Goal: Information Seeking & Learning: Learn about a topic

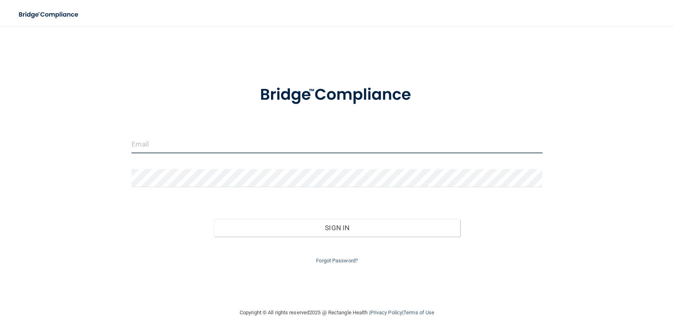
click at [310, 150] on input "email" at bounding box center [336, 144] width 411 height 18
type input "[EMAIL_ADDRESS][DOMAIN_NAME]"
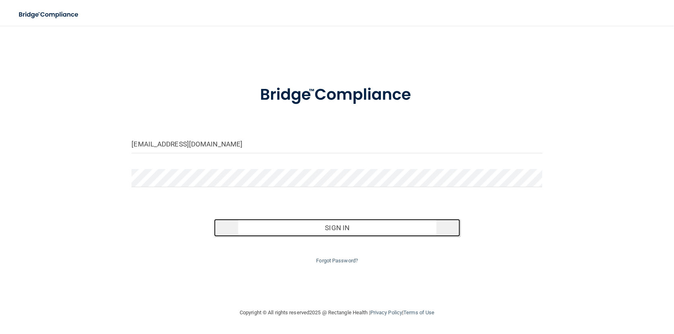
click at [352, 225] on button "Sign In" at bounding box center [337, 228] width 246 height 18
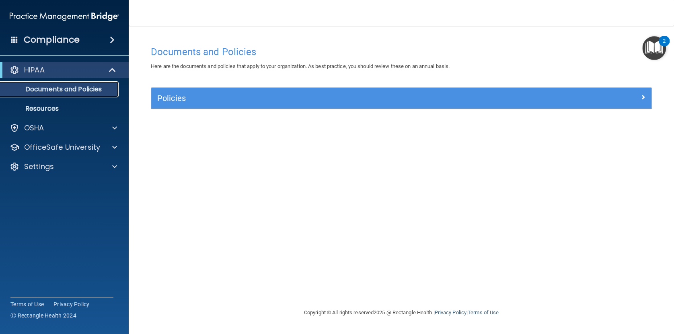
click at [68, 88] on p "Documents and Policies" at bounding box center [60, 89] width 110 height 8
click at [95, 144] on p "OfficeSafe University" at bounding box center [62, 147] width 76 height 10
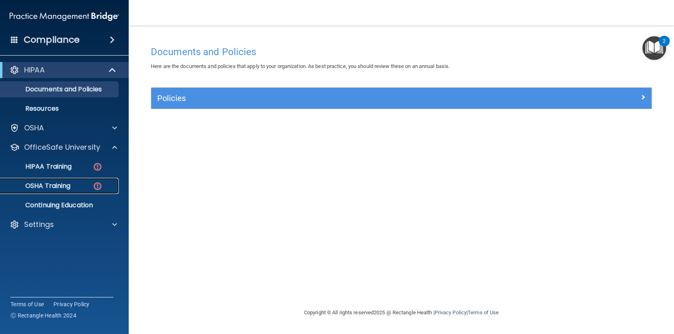
click at [65, 185] on p "OSHA Training" at bounding box center [37, 186] width 65 height 8
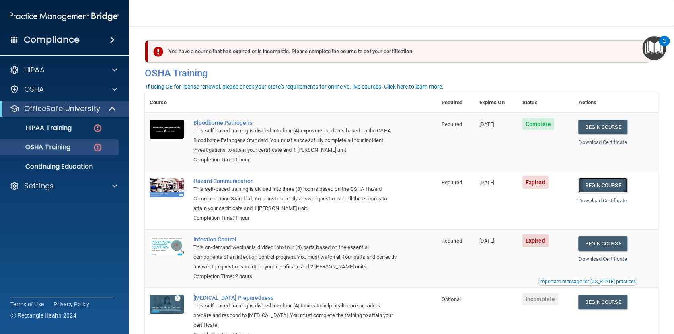
click at [611, 188] on link "Begin Course" at bounding box center [602, 185] width 49 height 15
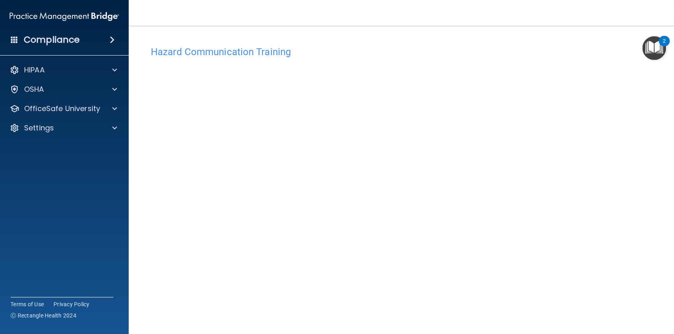
scroll to position [29, 0]
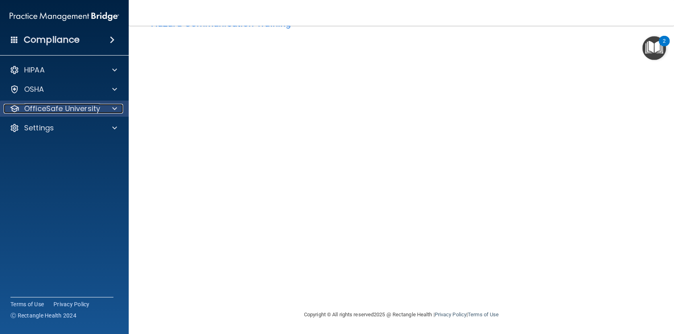
click at [93, 109] on p "OfficeSafe University" at bounding box center [62, 109] width 76 height 10
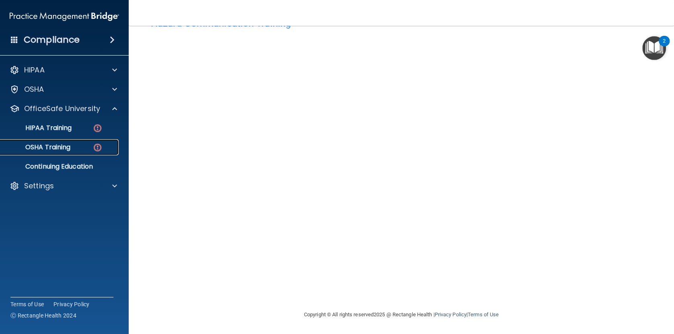
click at [64, 148] on p "OSHA Training" at bounding box center [37, 147] width 65 height 8
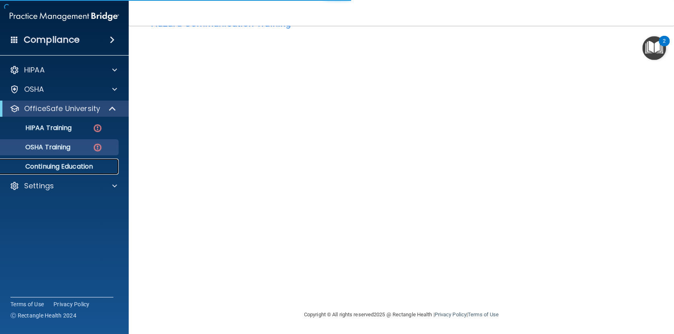
click at [54, 167] on p "Continuing Education" at bounding box center [60, 166] width 110 height 8
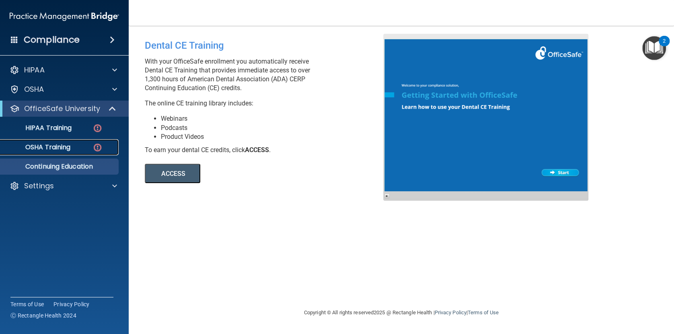
click at [68, 147] on p "OSHA Training" at bounding box center [37, 147] width 65 height 8
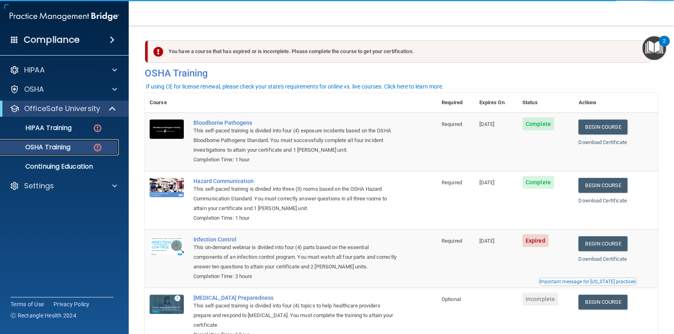
scroll to position [47, 0]
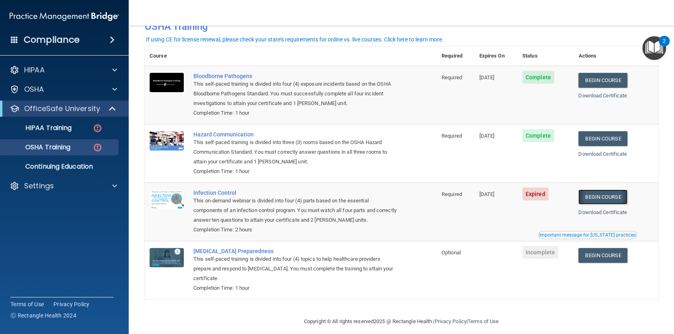
click at [617, 198] on link "Begin Course" at bounding box center [602, 196] width 49 height 15
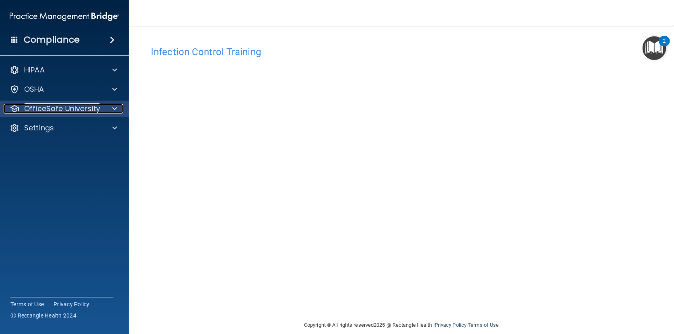
click at [84, 108] on p "OfficeSafe University" at bounding box center [62, 109] width 76 height 10
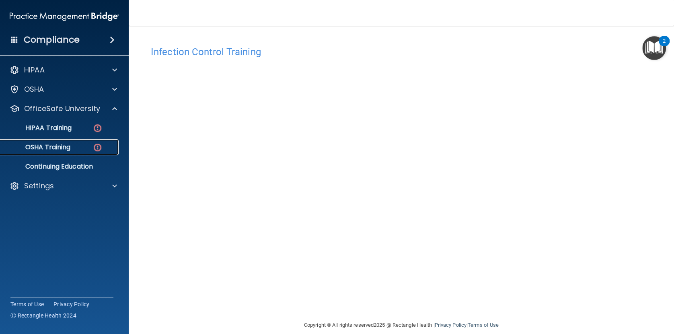
click at [68, 144] on p "OSHA Training" at bounding box center [37, 147] width 65 height 8
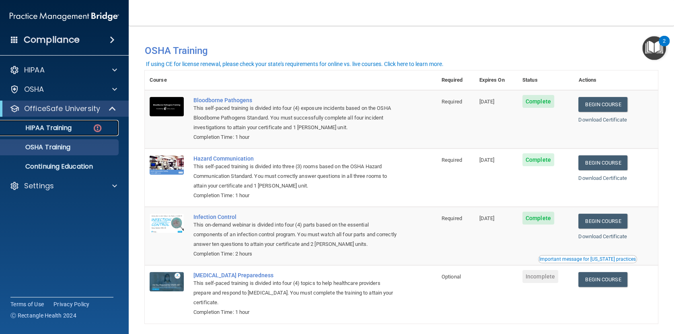
click at [47, 127] on p "HIPAA Training" at bounding box center [38, 128] width 66 height 8
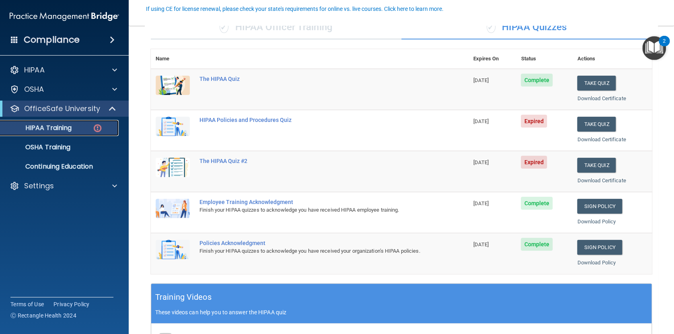
scroll to position [75, 0]
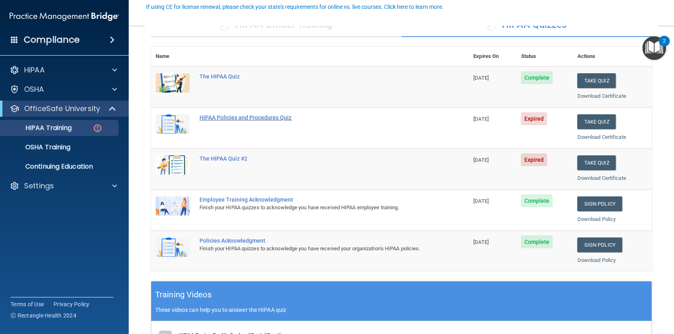
click at [258, 117] on div "HIPAA Policies and Procedures Quiz" at bounding box center [313, 117] width 229 height 6
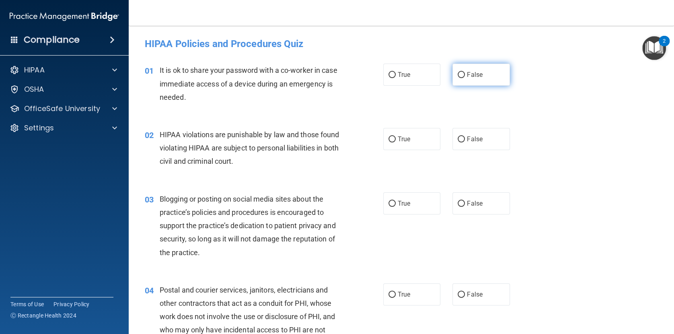
click at [467, 74] on label "False" at bounding box center [480, 75] width 57 height 22
click at [465, 74] on input "False" at bounding box center [461, 75] width 7 height 6
radio input "true"
click at [407, 142] on span "True" at bounding box center [404, 139] width 12 height 8
click at [396, 142] on input "True" at bounding box center [391, 139] width 7 height 6
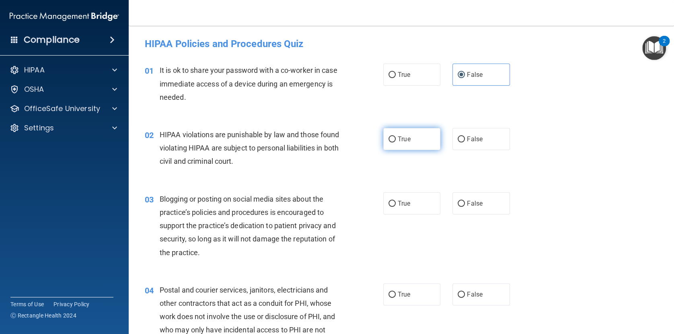
radio input "true"
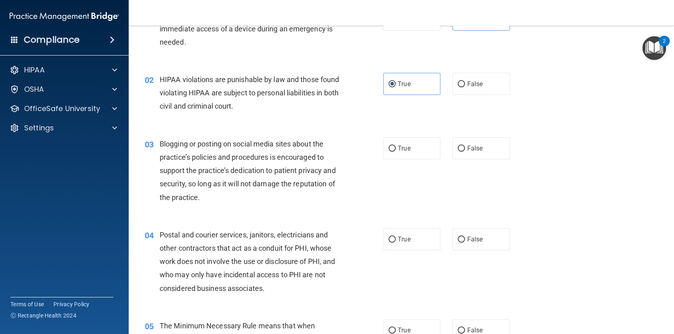
scroll to position [75, 0]
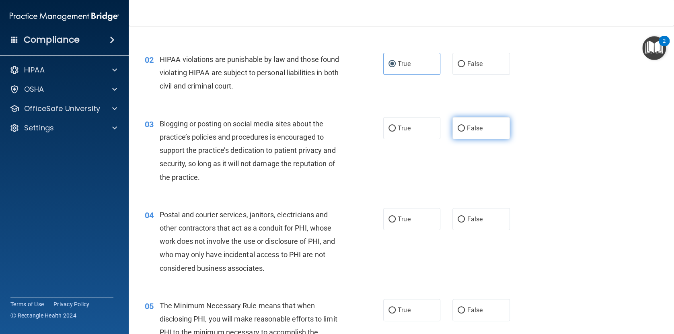
click at [462, 125] on input "False" at bounding box center [461, 128] width 7 height 6
radio input "true"
click at [393, 216] on input "True" at bounding box center [391, 219] width 7 height 6
radio input "true"
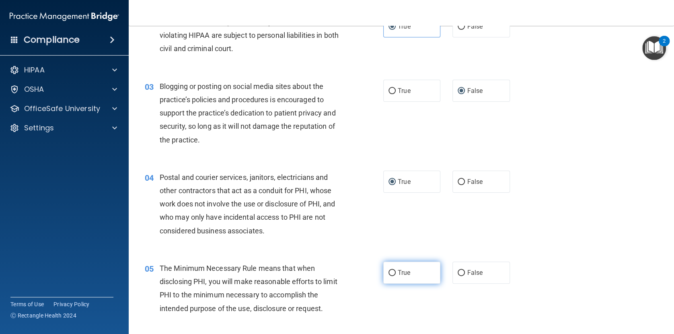
click at [399, 277] on label "True" at bounding box center [411, 272] width 57 height 22
click at [396, 276] on input "True" at bounding box center [391, 273] width 7 height 6
radio input "true"
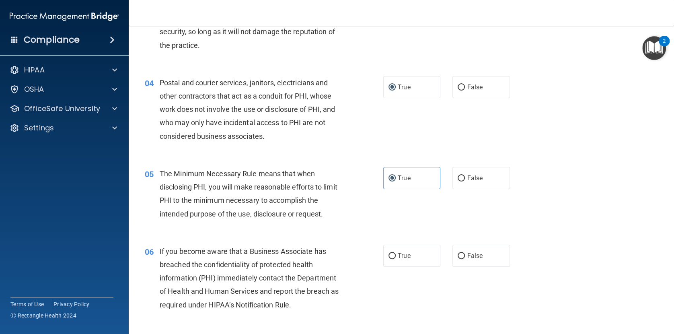
scroll to position [226, 0]
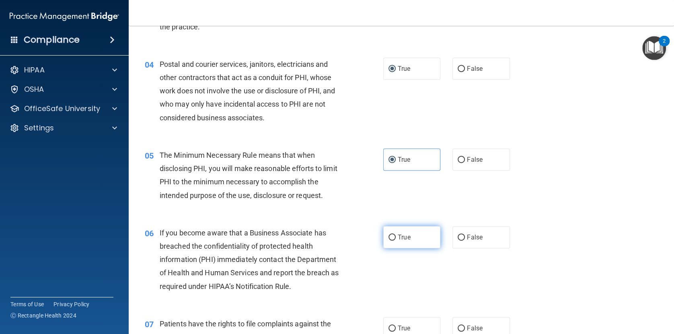
click at [418, 240] on label "True" at bounding box center [411, 237] width 57 height 22
click at [396, 240] on input "True" at bounding box center [391, 237] width 7 height 6
radio input "true"
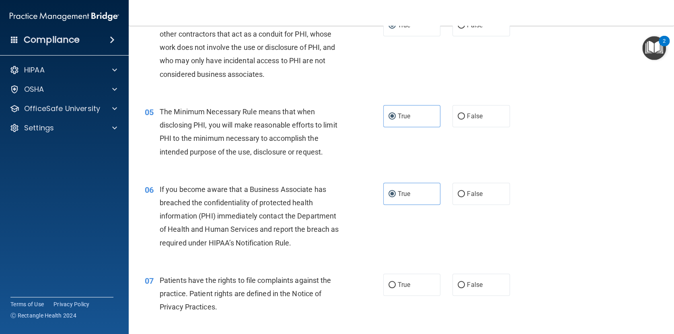
scroll to position [301, 0]
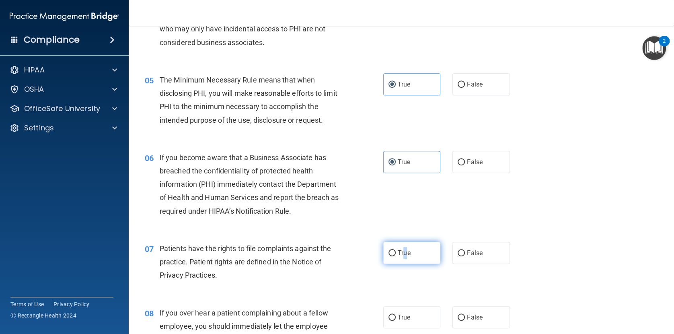
click at [405, 253] on span "True" at bounding box center [404, 253] width 12 height 8
click at [396, 253] on input "True" at bounding box center [391, 253] width 7 height 6
radio input "true"
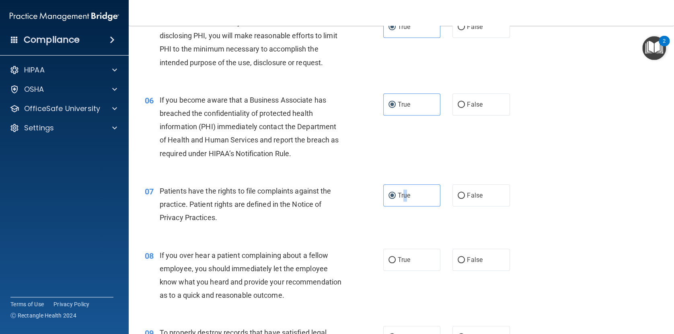
scroll to position [376, 0]
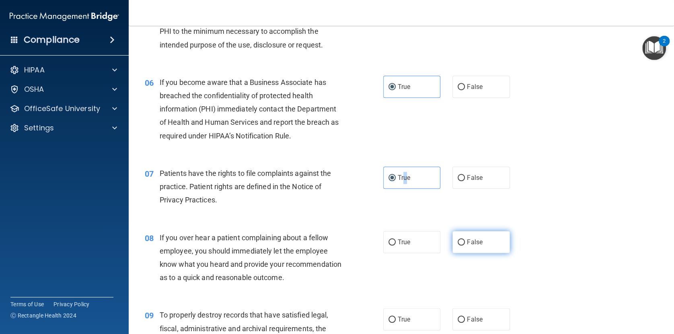
click at [460, 245] on input "False" at bounding box center [461, 242] width 7 height 6
radio input "true"
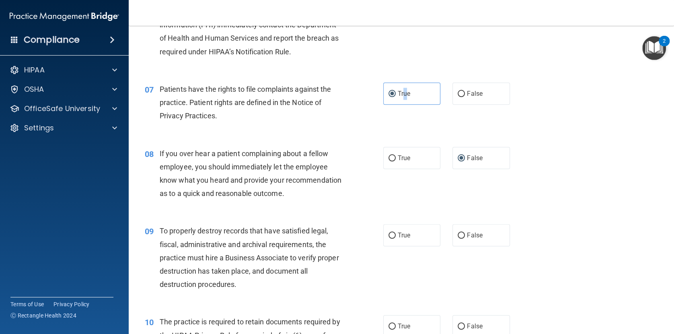
scroll to position [489, 0]
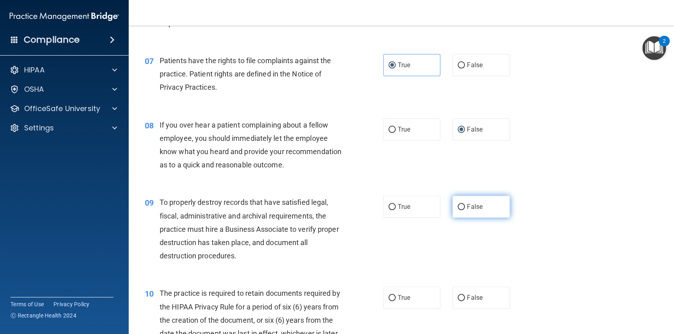
click at [466, 218] on label "False" at bounding box center [480, 206] width 57 height 22
click at [465, 210] on input "False" at bounding box center [461, 207] width 7 height 6
radio input "true"
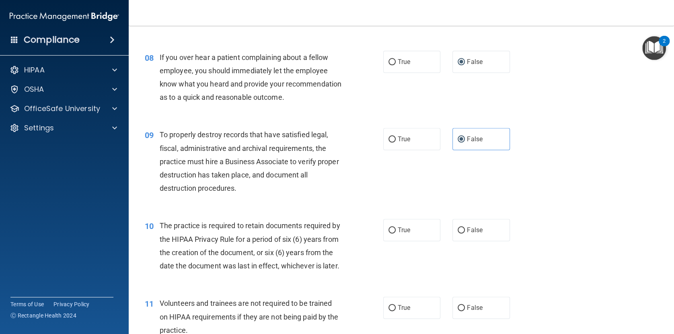
scroll to position [564, 0]
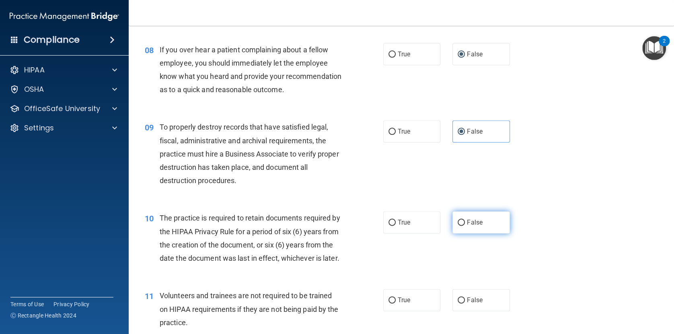
click at [459, 226] on input "False" at bounding box center [461, 223] width 7 height 6
radio input "true"
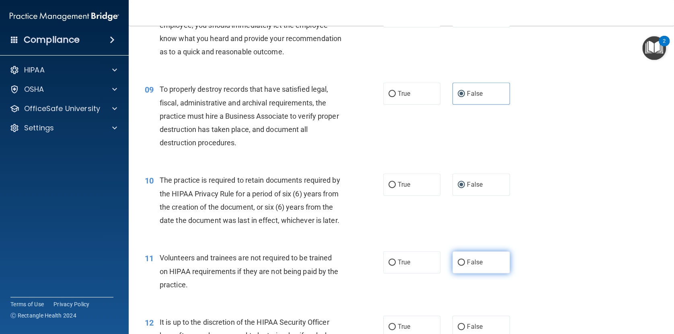
click at [466, 273] on label "False" at bounding box center [480, 262] width 57 height 22
click at [465, 265] on input "False" at bounding box center [461, 262] width 7 height 6
radio input "true"
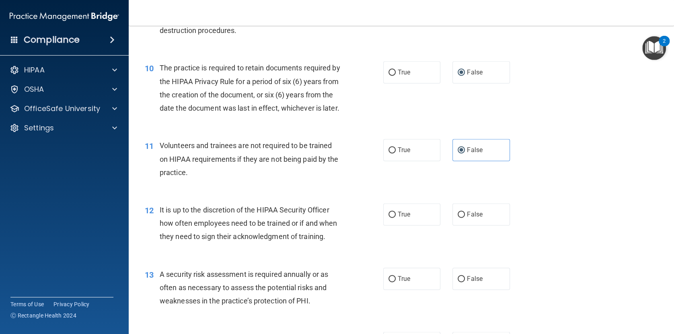
scroll to position [714, 0]
click at [463, 225] on label "False" at bounding box center [480, 214] width 57 height 22
click at [463, 217] on input "False" at bounding box center [461, 214] width 7 height 6
radio input "true"
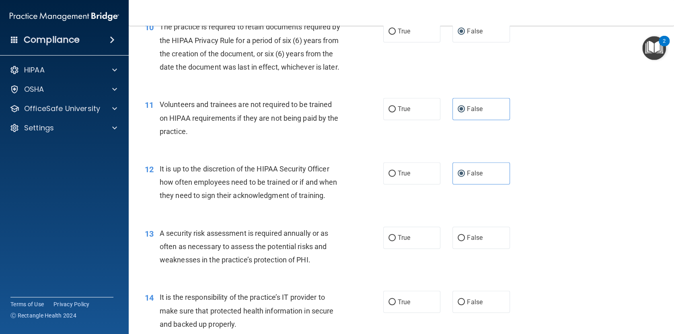
scroll to position [789, 0]
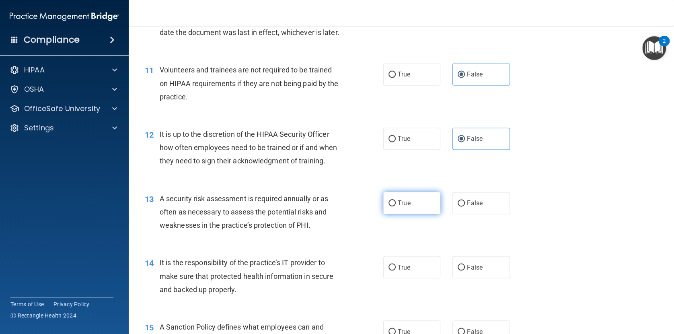
click at [404, 207] on span "True" at bounding box center [404, 203] width 12 height 8
click at [396, 206] on input "True" at bounding box center [391, 203] width 7 height 6
radio input "true"
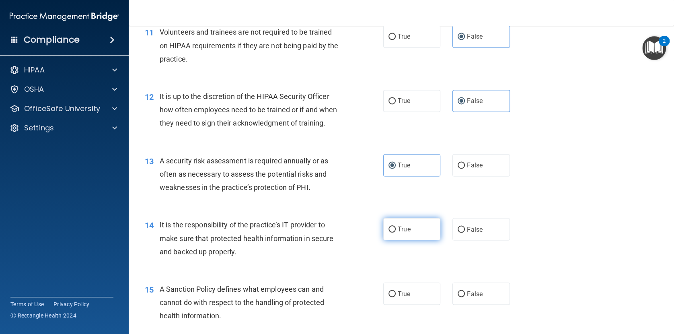
click at [415, 240] on label "True" at bounding box center [411, 229] width 57 height 22
click at [396, 232] on input "True" at bounding box center [391, 229] width 7 height 6
radio input "true"
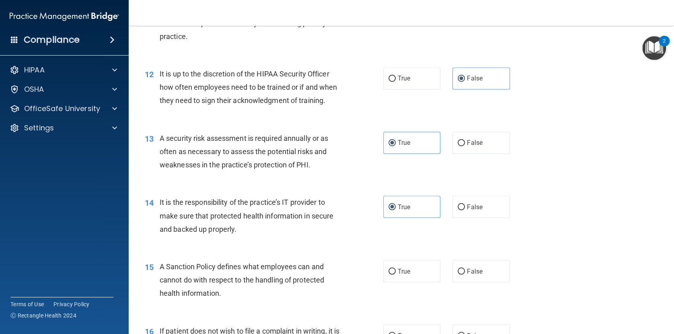
scroll to position [865, 0]
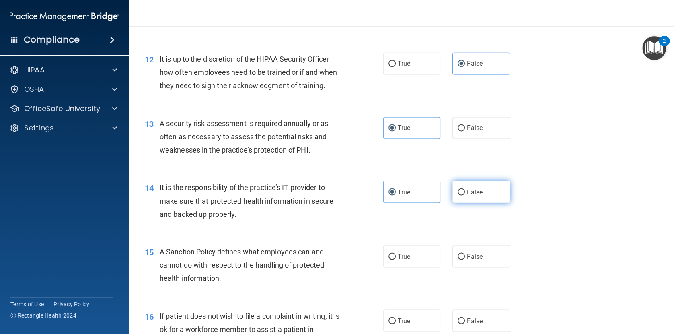
click at [466, 203] on label "False" at bounding box center [480, 192] width 57 height 22
click at [465, 195] on input "False" at bounding box center [461, 192] width 7 height 6
radio input "true"
radio input "false"
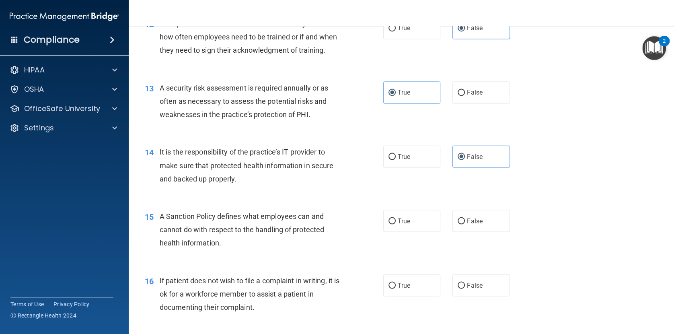
scroll to position [940, 0]
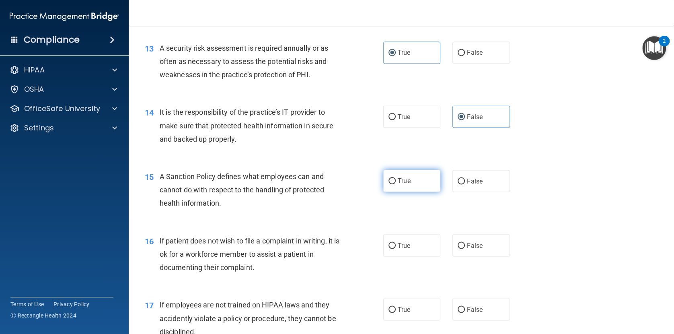
click at [392, 184] on input "True" at bounding box center [391, 181] width 7 height 6
radio input "true"
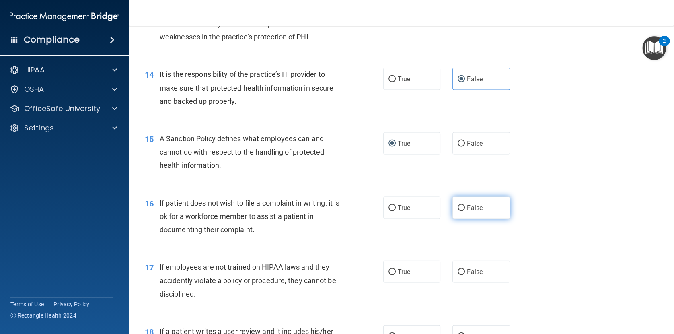
click at [464, 211] on input "False" at bounding box center [461, 208] width 7 height 6
radio input "true"
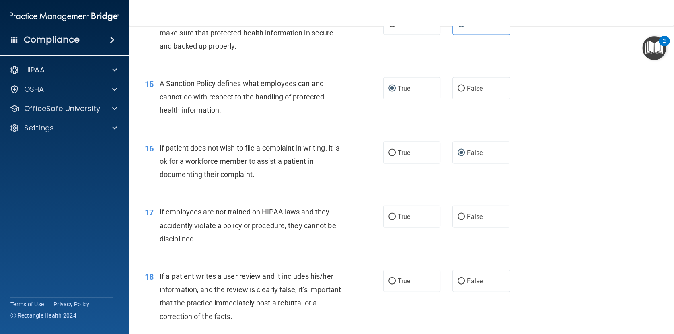
scroll to position [1090, 0]
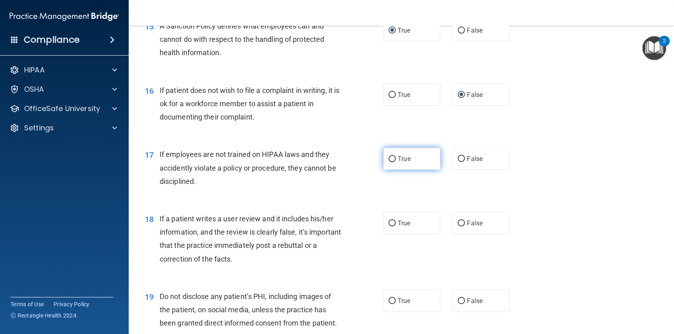
click at [399, 162] on span "True" at bounding box center [404, 159] width 12 height 8
click at [396, 162] on input "True" at bounding box center [391, 159] width 7 height 6
radio input "true"
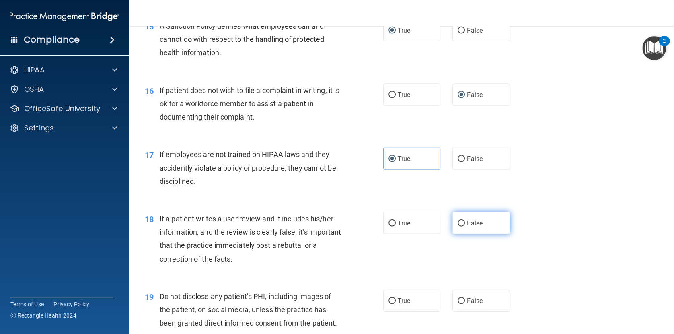
click at [474, 234] on label "False" at bounding box center [480, 223] width 57 height 22
click at [465, 226] on input "False" at bounding box center [461, 223] width 7 height 6
radio input "true"
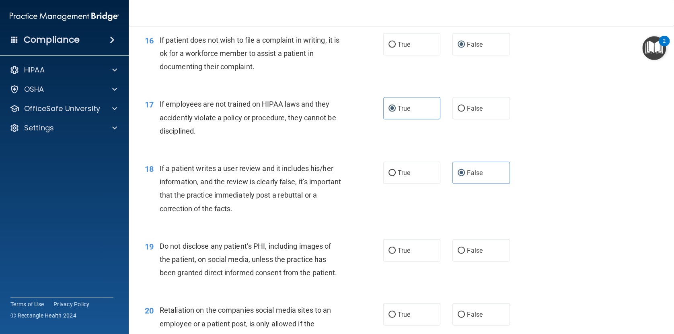
scroll to position [1165, 0]
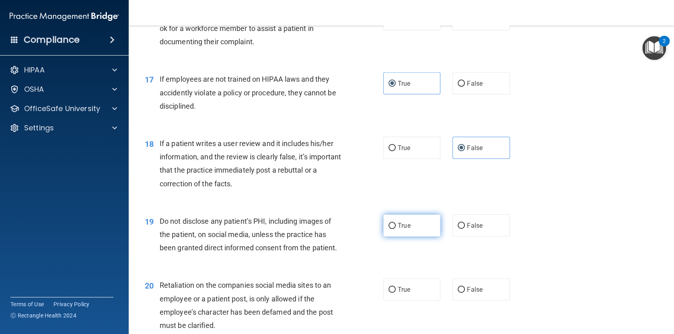
click at [409, 229] on span "True" at bounding box center [404, 226] width 12 height 8
click at [396, 229] on input "True" at bounding box center [391, 226] width 7 height 6
radio input "true"
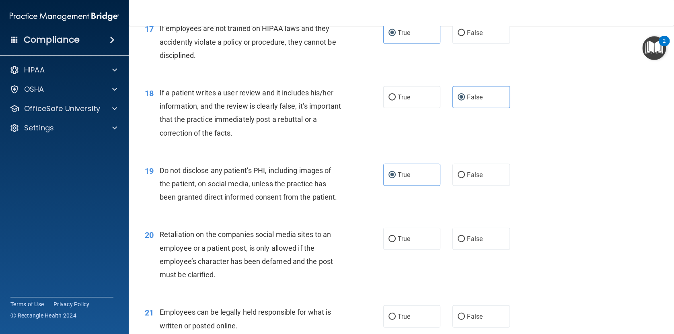
scroll to position [1278, 0]
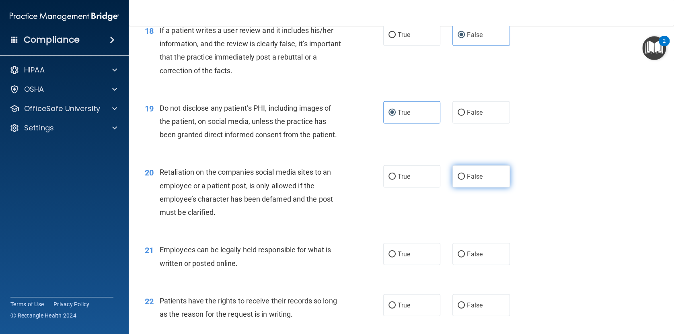
click at [477, 180] on span "False" at bounding box center [475, 177] width 16 height 8
click at [465, 180] on input "False" at bounding box center [461, 177] width 7 height 6
radio input "true"
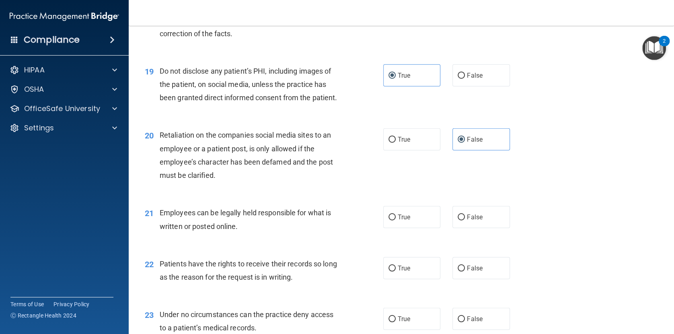
scroll to position [1316, 0]
click at [395, 220] on input "True" at bounding box center [391, 217] width 7 height 6
radio input "true"
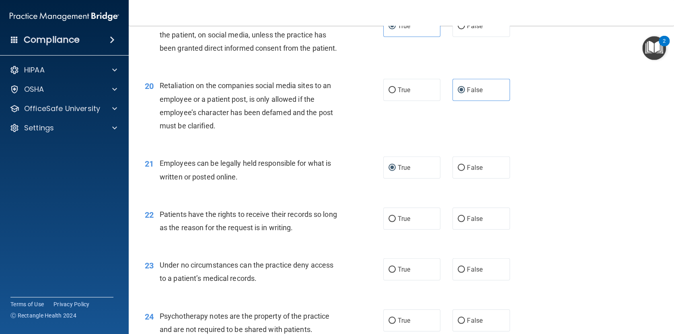
scroll to position [1391, 0]
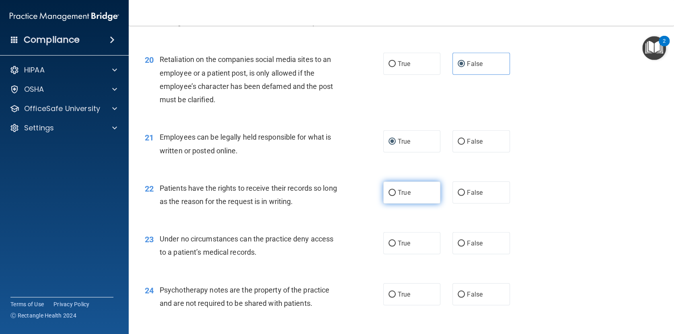
click at [389, 203] on label "True" at bounding box center [411, 192] width 57 height 22
click at [389, 196] on input "True" at bounding box center [391, 193] width 7 height 6
radio input "true"
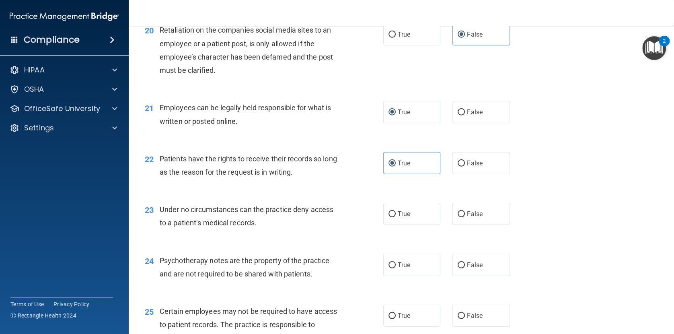
scroll to position [1429, 0]
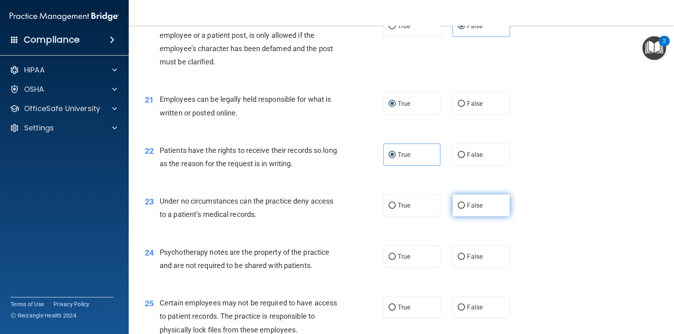
click at [467, 209] on span "False" at bounding box center [475, 205] width 16 height 8
click at [465, 209] on input "False" at bounding box center [461, 206] width 7 height 6
radio input "true"
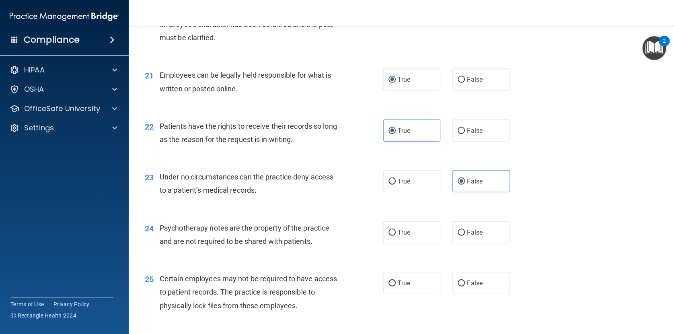
scroll to position [1466, 0]
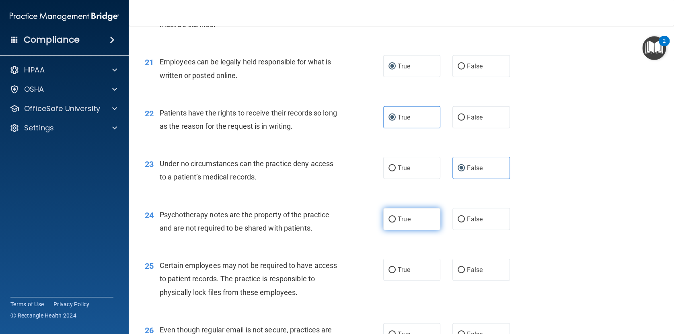
click at [419, 230] on label "True" at bounding box center [411, 219] width 57 height 22
click at [396, 222] on input "True" at bounding box center [391, 219] width 7 height 6
radio input "true"
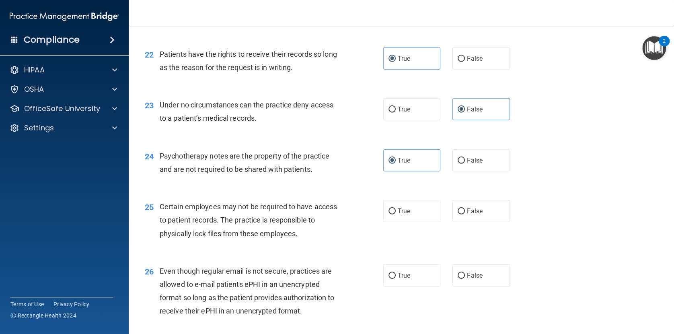
scroll to position [1541, 0]
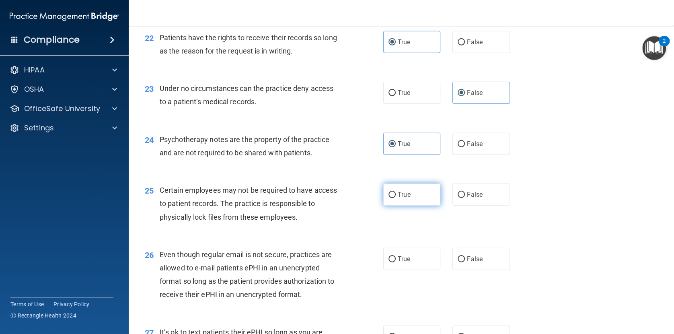
click at [406, 198] on span "True" at bounding box center [404, 195] width 12 height 8
click at [396, 198] on input "True" at bounding box center [391, 195] width 7 height 6
radio input "true"
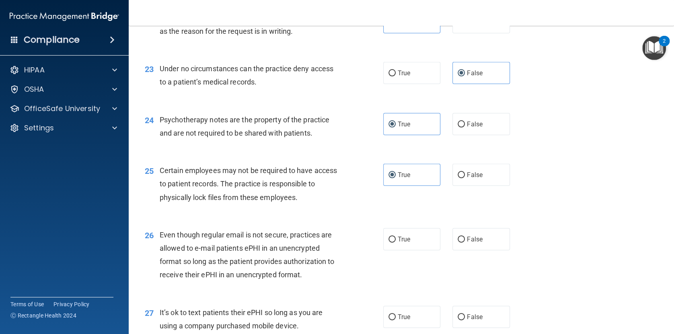
scroll to position [1579, 0]
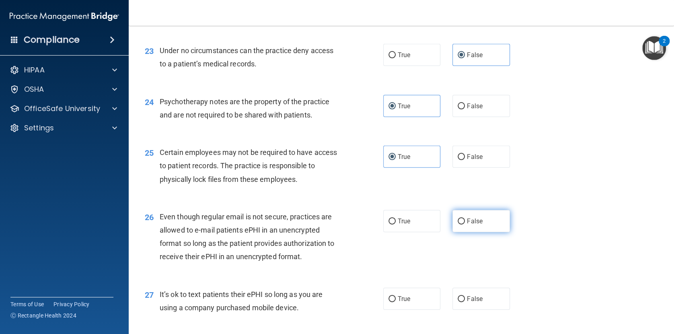
click at [477, 225] on span "False" at bounding box center [475, 221] width 16 height 8
click at [465, 224] on input "False" at bounding box center [461, 221] width 7 height 6
radio input "true"
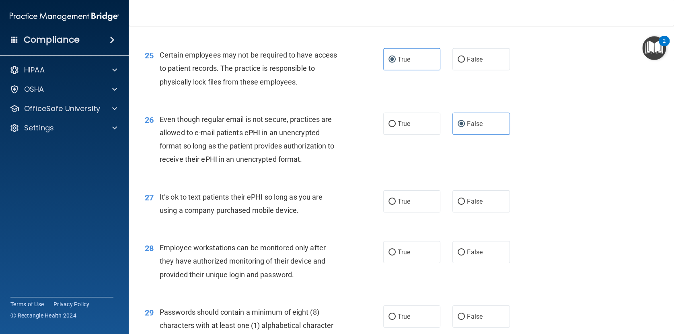
scroll to position [1692, 0]
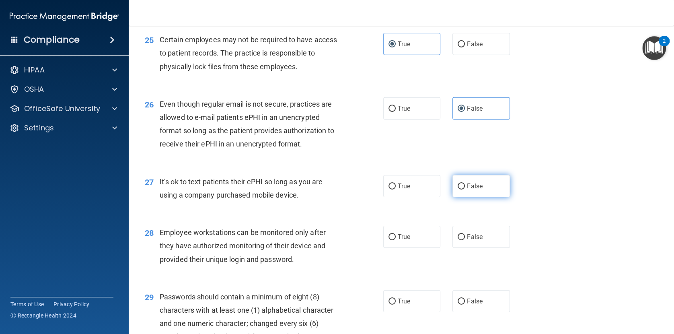
click at [481, 190] on span "False" at bounding box center [475, 186] width 16 height 8
click at [465, 189] on input "False" at bounding box center [461, 186] width 7 height 6
radio input "true"
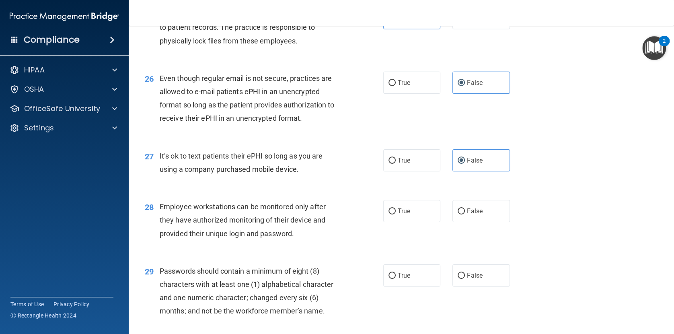
scroll to position [1730, 0]
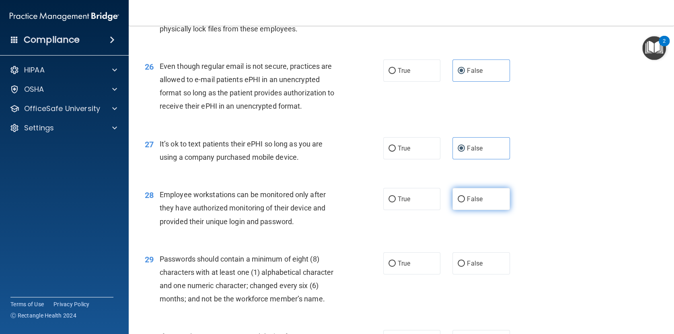
click at [464, 202] on input "False" at bounding box center [461, 199] width 7 height 6
radio input "true"
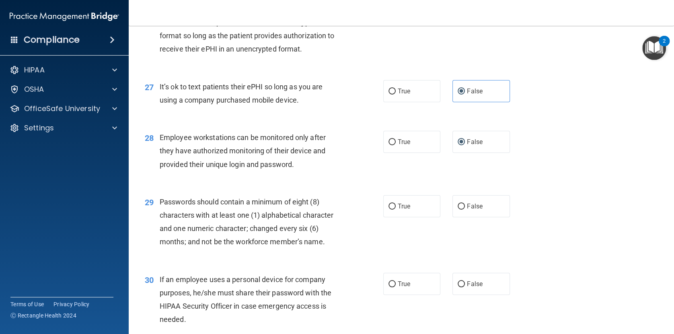
scroll to position [1805, 0]
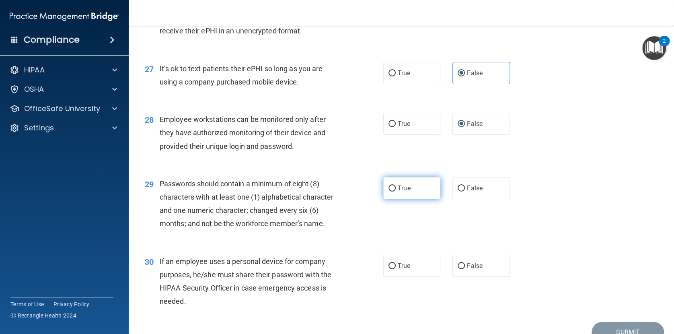
click at [408, 192] on span "True" at bounding box center [404, 188] width 12 height 8
click at [396, 191] on input "True" at bounding box center [391, 188] width 7 height 6
radio input "true"
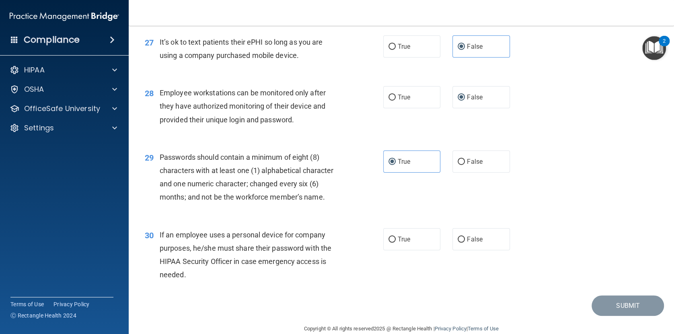
scroll to position [1842, 0]
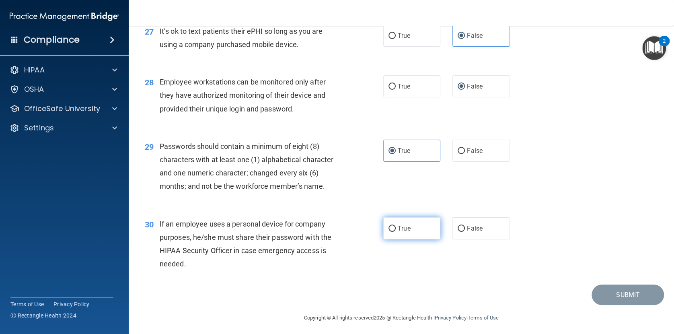
click at [401, 232] on span "True" at bounding box center [404, 228] width 12 height 8
click at [396, 232] on input "True" at bounding box center [391, 229] width 7 height 6
radio input "true"
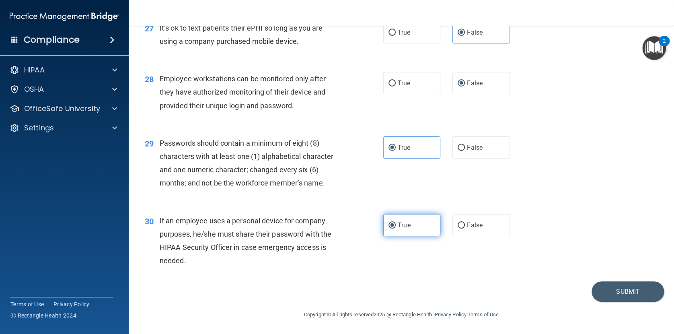
scroll to position [1899, 0]
click at [620, 291] on button "Submit" at bounding box center [628, 291] width 72 height 21
click at [616, 293] on button "Submit" at bounding box center [628, 291] width 72 height 21
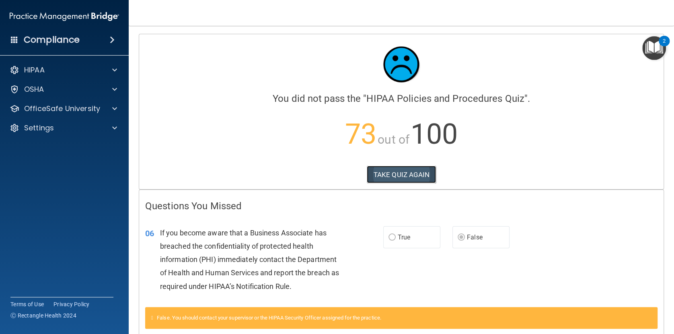
click at [416, 170] on button "TAKE QUIZ AGAIN" at bounding box center [402, 175] width 70 height 18
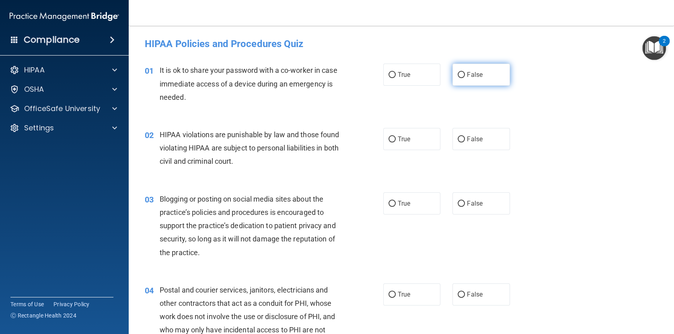
click at [480, 78] on span "False" at bounding box center [475, 75] width 16 height 8
click at [465, 78] on input "False" at bounding box center [461, 75] width 7 height 6
radio input "true"
click at [417, 138] on label "True" at bounding box center [411, 139] width 57 height 22
click at [396, 138] on input "True" at bounding box center [391, 139] width 7 height 6
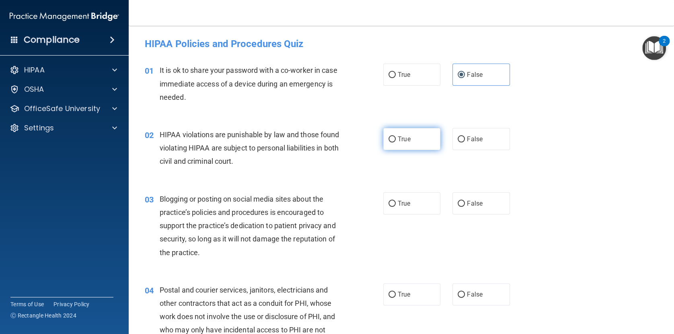
radio input "true"
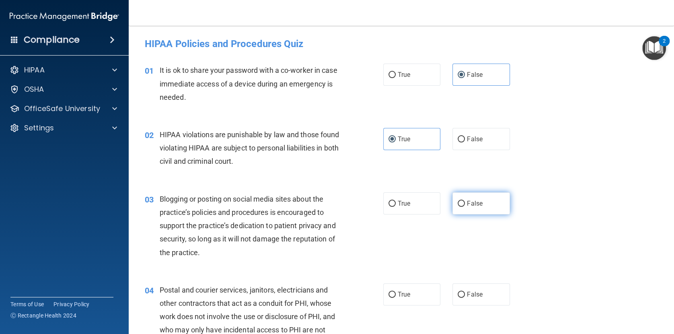
click at [463, 201] on input "False" at bounding box center [461, 204] width 7 height 6
radio input "true"
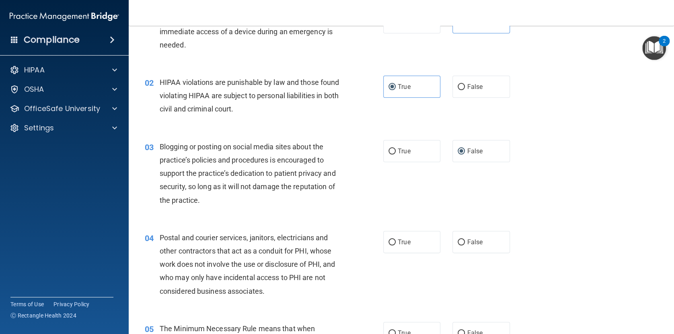
scroll to position [75, 0]
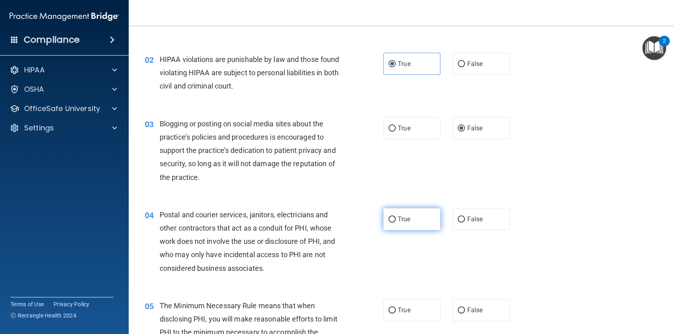
click at [406, 222] on span "True" at bounding box center [404, 219] width 12 height 8
click at [396, 222] on input "True" at bounding box center [391, 219] width 7 height 6
radio input "true"
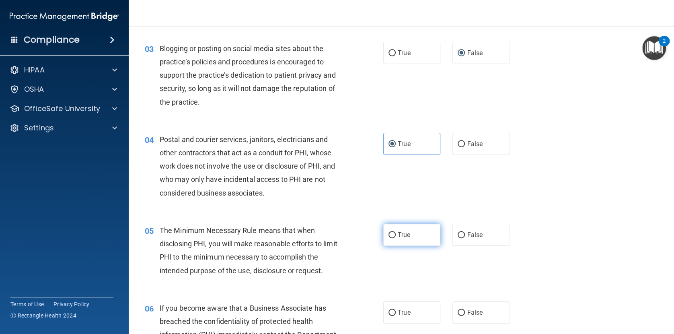
click at [412, 236] on label "True" at bounding box center [411, 235] width 57 height 22
click at [396, 236] on input "True" at bounding box center [391, 235] width 7 height 6
radio input "true"
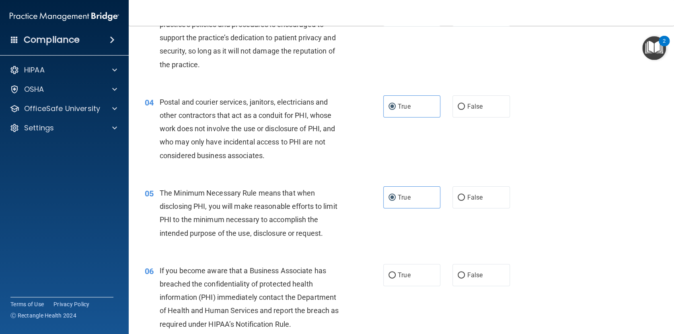
scroll to position [263, 0]
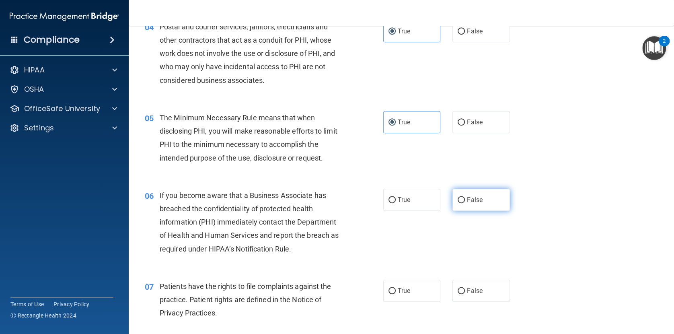
click at [478, 201] on span "False" at bounding box center [475, 200] width 16 height 8
click at [465, 201] on input "False" at bounding box center [461, 200] width 7 height 6
radio input "true"
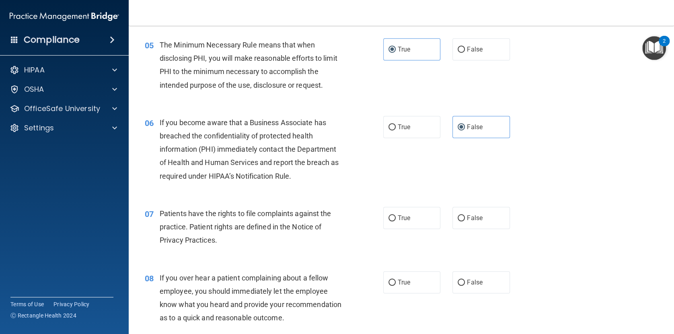
scroll to position [338, 0]
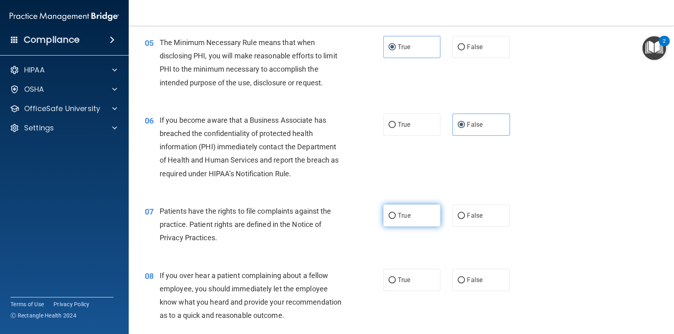
click at [418, 218] on label "True" at bounding box center [411, 215] width 57 height 22
click at [396, 218] on input "True" at bounding box center [391, 216] width 7 height 6
radio input "true"
click at [487, 278] on label "False" at bounding box center [480, 280] width 57 height 22
click at [465, 278] on input "False" at bounding box center [461, 280] width 7 height 6
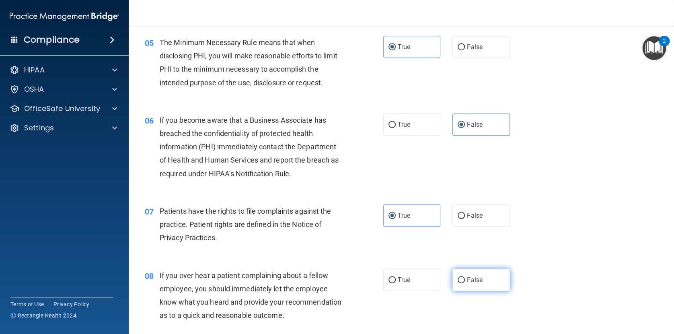
radio input "true"
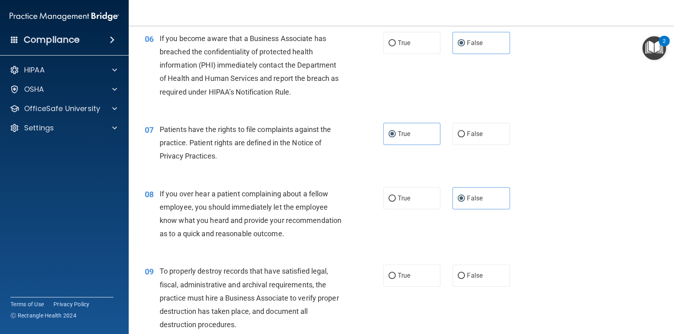
scroll to position [451, 0]
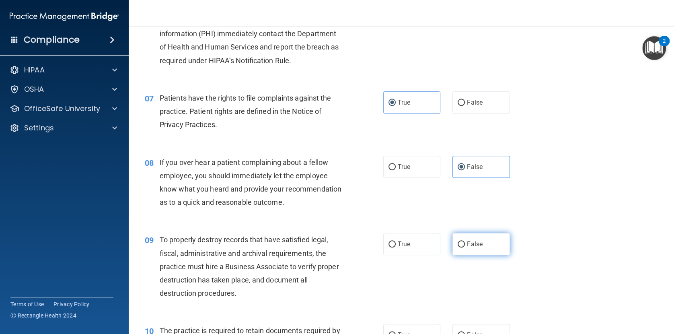
click at [483, 255] on label "False" at bounding box center [480, 244] width 57 height 22
click at [465, 247] on input "False" at bounding box center [461, 244] width 7 height 6
radio input "true"
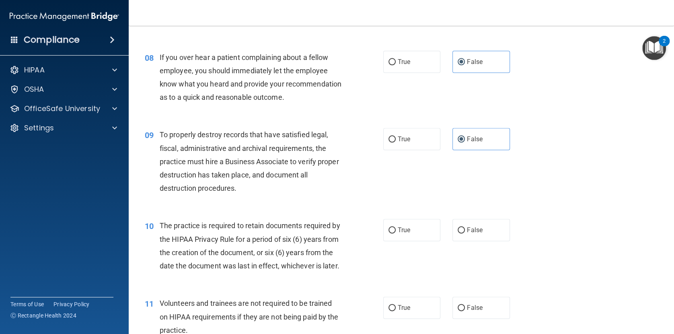
scroll to position [602, 0]
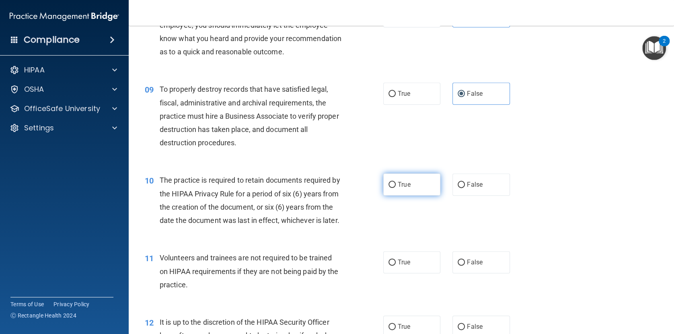
click at [394, 195] on label "True" at bounding box center [411, 184] width 57 height 22
click at [394, 188] on input "True" at bounding box center [391, 185] width 7 height 6
radio input "true"
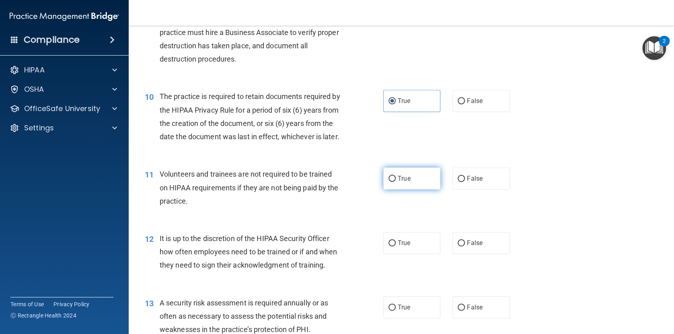
scroll to position [714, 0]
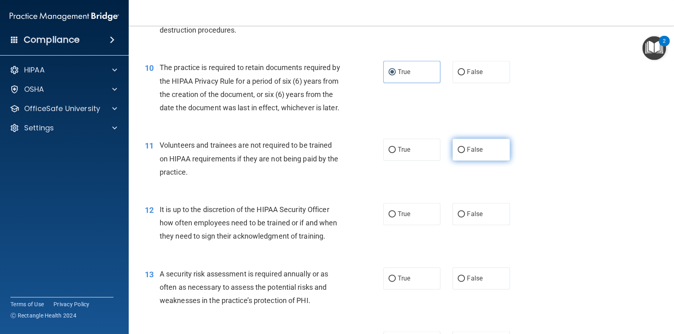
click at [489, 160] on label "False" at bounding box center [480, 149] width 57 height 22
click at [465, 153] on input "False" at bounding box center [461, 150] width 7 height 6
radio input "true"
click at [493, 225] on label "False" at bounding box center [480, 214] width 57 height 22
click at [465, 217] on input "False" at bounding box center [461, 214] width 7 height 6
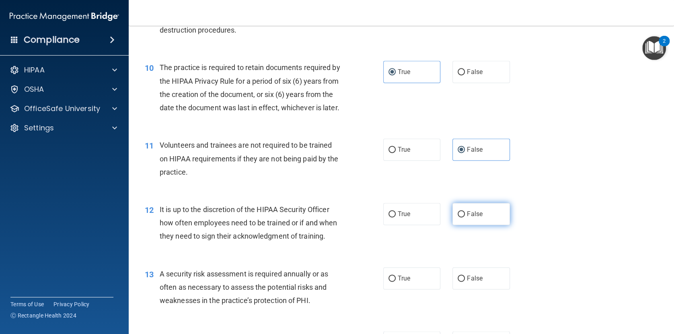
radio input "true"
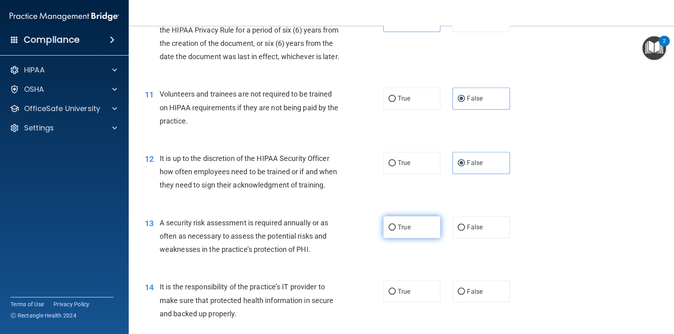
scroll to position [789, 0]
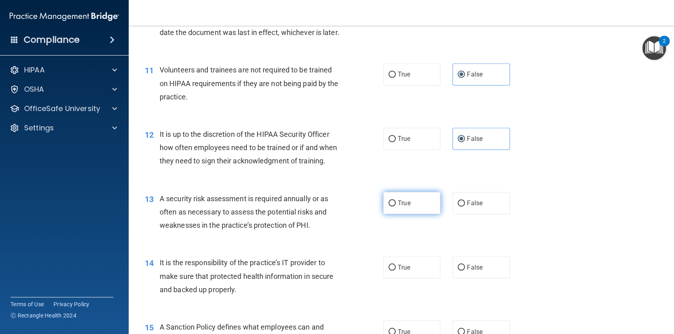
click at [411, 214] on label "True" at bounding box center [411, 203] width 57 height 22
click at [396, 206] on input "True" at bounding box center [391, 203] width 7 height 6
radio input "true"
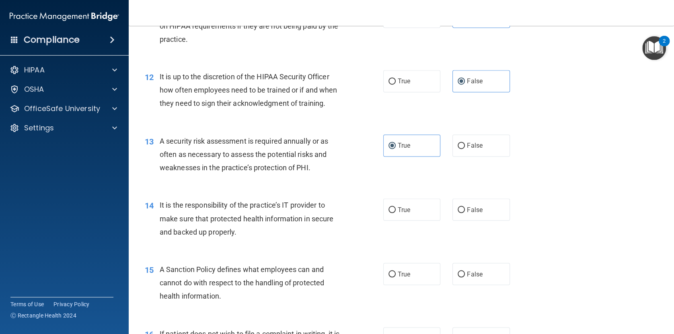
scroll to position [865, 0]
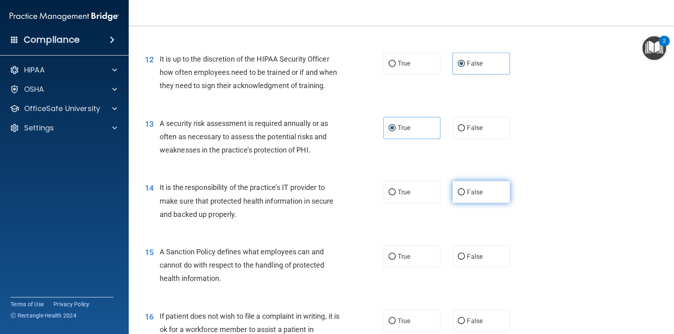
click at [471, 195] on span "False" at bounding box center [475, 192] width 16 height 8
click at [465, 195] on input "False" at bounding box center [461, 192] width 7 height 6
radio input "true"
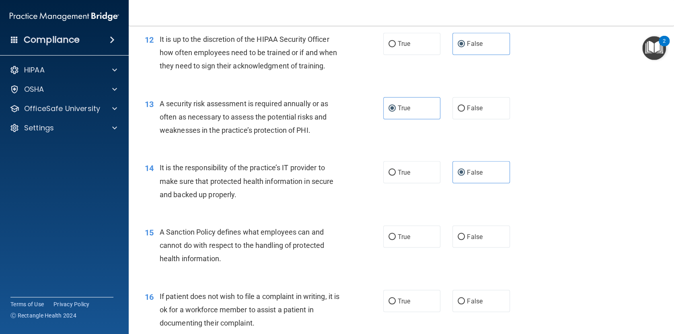
scroll to position [902, 0]
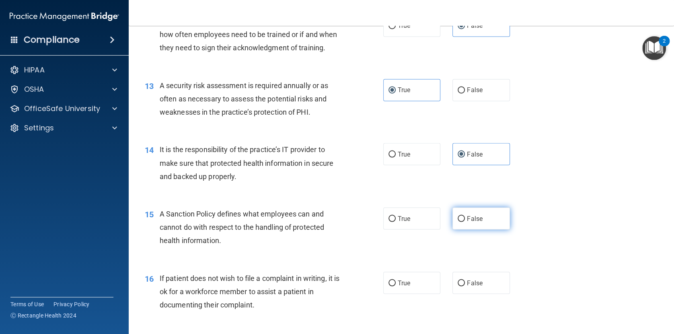
click at [500, 229] on label "False" at bounding box center [480, 218] width 57 height 22
click at [465, 222] on input "False" at bounding box center [461, 219] width 7 height 6
radio input "true"
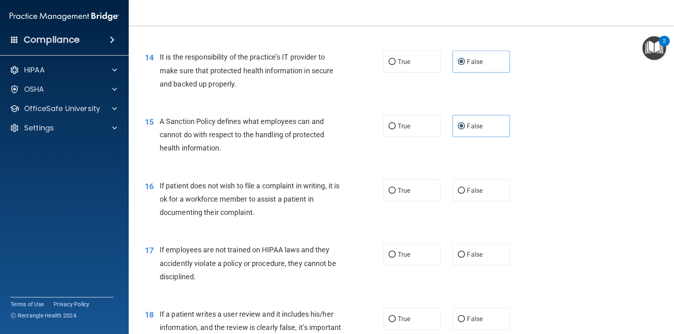
scroll to position [1015, 0]
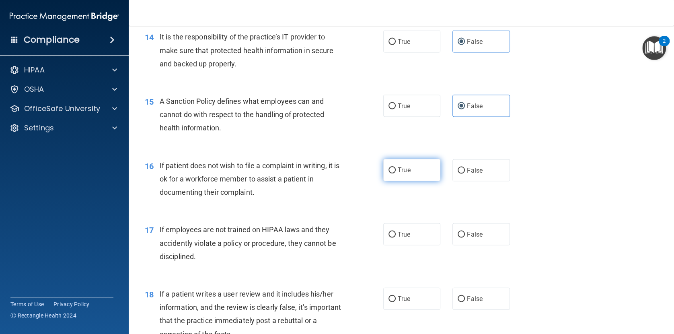
click at [401, 181] on label "True" at bounding box center [411, 170] width 57 height 22
click at [396, 173] on input "True" at bounding box center [391, 170] width 7 height 6
radio input "true"
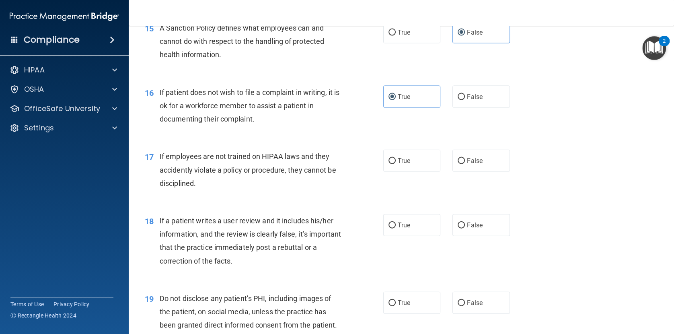
scroll to position [1090, 0]
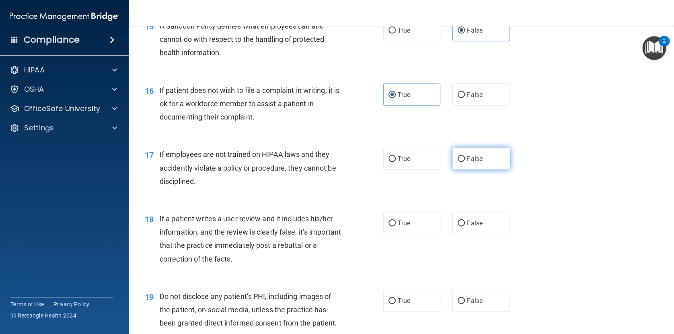
click at [485, 170] on label "False" at bounding box center [480, 159] width 57 height 22
click at [465, 162] on input "False" at bounding box center [461, 159] width 7 height 6
radio input "true"
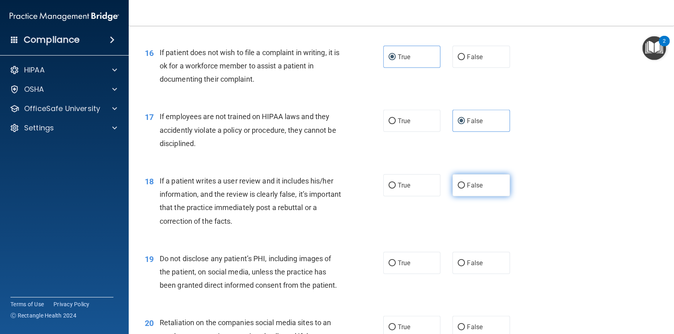
click at [473, 189] on span "False" at bounding box center [475, 185] width 16 height 8
click at [465, 189] on input "False" at bounding box center [461, 186] width 7 height 6
radio input "true"
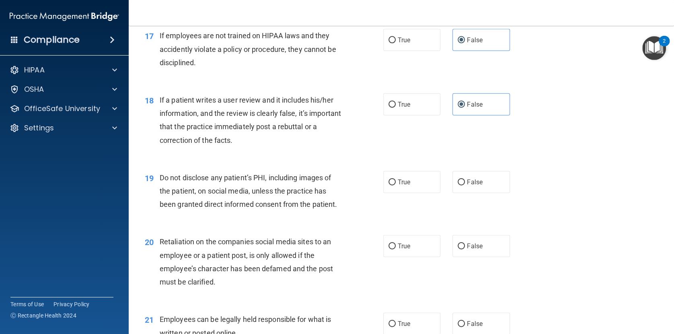
scroll to position [1241, 0]
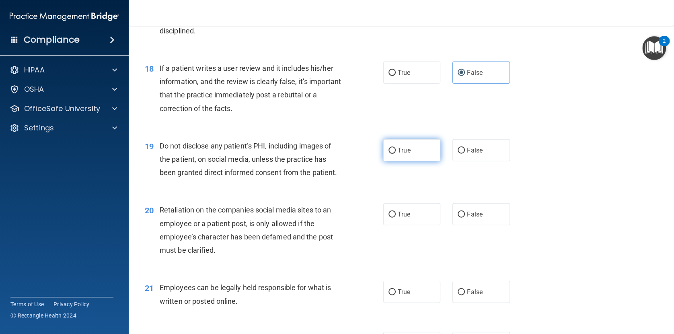
click at [412, 161] on label "True" at bounding box center [411, 150] width 57 height 22
click at [396, 154] on input "True" at bounding box center [391, 151] width 7 height 6
radio input "true"
click at [473, 218] on span "False" at bounding box center [475, 214] width 16 height 8
click at [465, 218] on input "False" at bounding box center [461, 215] width 7 height 6
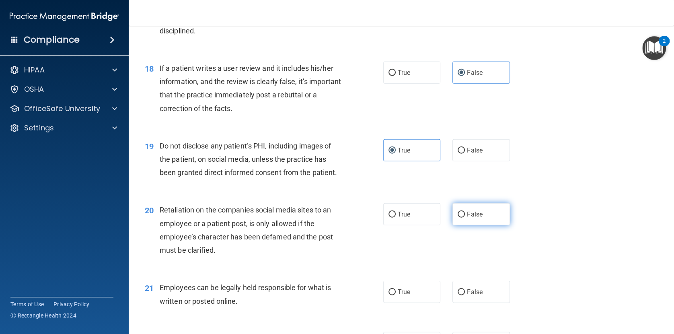
radio input "true"
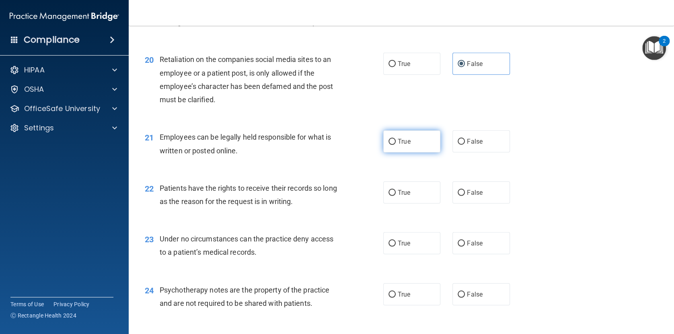
click at [412, 152] on label "True" at bounding box center [411, 141] width 57 height 22
click at [396, 145] on input "True" at bounding box center [391, 142] width 7 height 6
radio input "true"
click at [469, 196] on span "False" at bounding box center [475, 193] width 16 height 8
click at [465, 196] on input "False" at bounding box center [461, 193] width 7 height 6
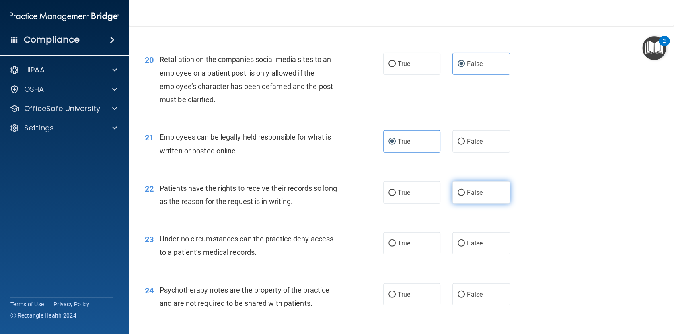
radio input "true"
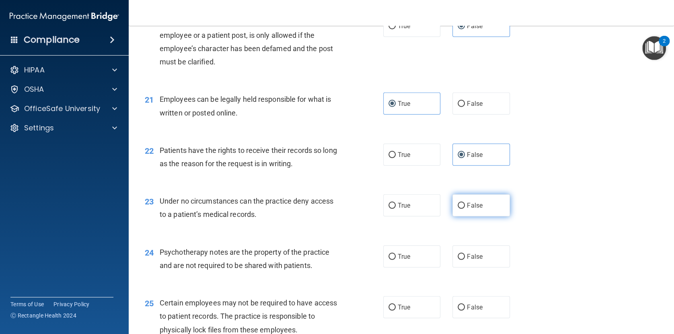
click at [482, 216] on label "False" at bounding box center [480, 205] width 57 height 22
click at [465, 209] on input "False" at bounding box center [461, 206] width 7 height 6
radio input "true"
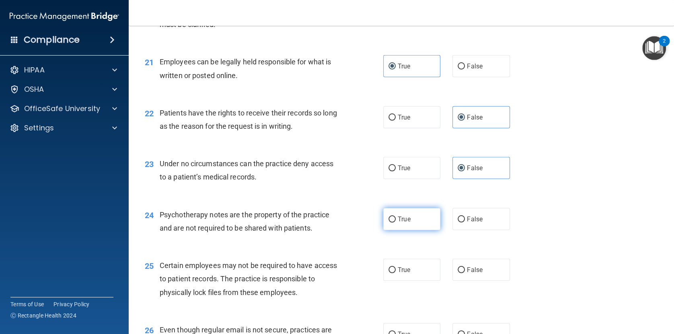
click at [409, 223] on span "True" at bounding box center [404, 219] width 12 height 8
click at [396, 222] on input "True" at bounding box center [391, 219] width 7 height 6
radio input "true"
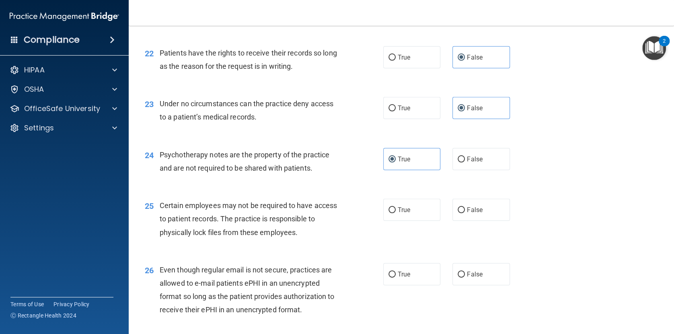
scroll to position [1579, 0]
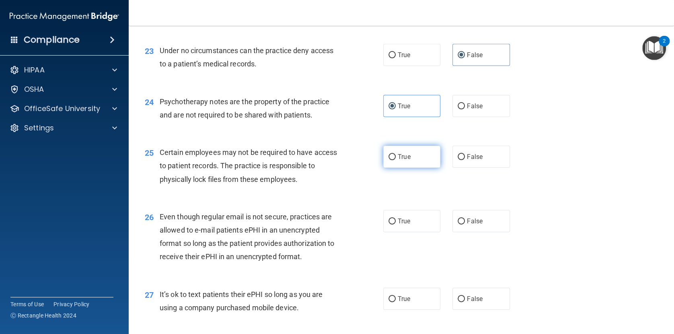
click at [400, 160] on span "True" at bounding box center [404, 157] width 12 height 8
click at [396, 160] on input "True" at bounding box center [391, 157] width 7 height 6
radio input "true"
drag, startPoint x: 415, startPoint y: 283, endPoint x: 405, endPoint y: 282, distance: 10.5
click at [415, 232] on label "True" at bounding box center [411, 221] width 57 height 22
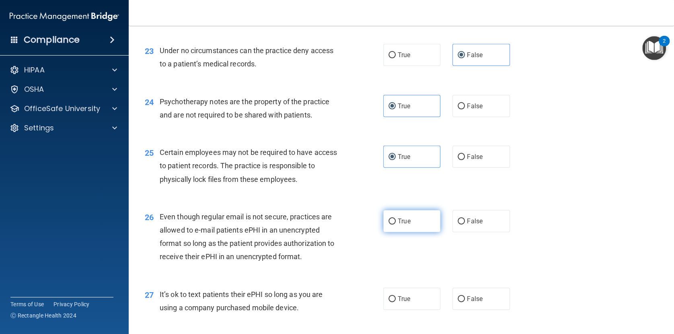
click at [396, 224] on input "True" at bounding box center [391, 221] width 7 height 6
radio input "true"
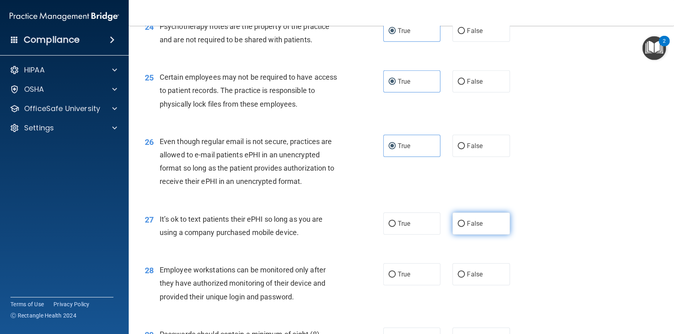
click at [465, 234] on label "False" at bounding box center [480, 223] width 57 height 22
click at [465, 227] on input "False" at bounding box center [461, 224] width 7 height 6
radio input "true"
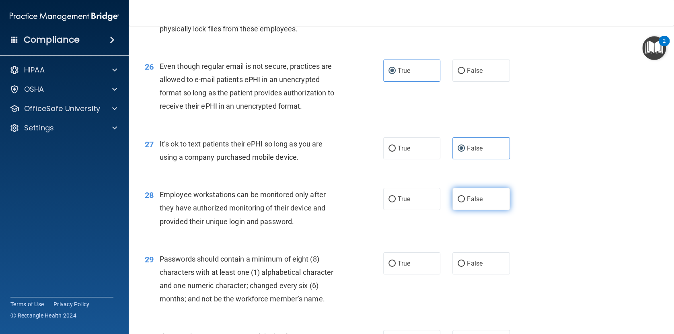
click at [480, 210] on label "False" at bounding box center [480, 199] width 57 height 22
click at [465, 202] on input "False" at bounding box center [461, 199] width 7 height 6
radio input "true"
click at [399, 267] on span "True" at bounding box center [404, 263] width 12 height 8
click at [396, 267] on input "True" at bounding box center [391, 264] width 7 height 6
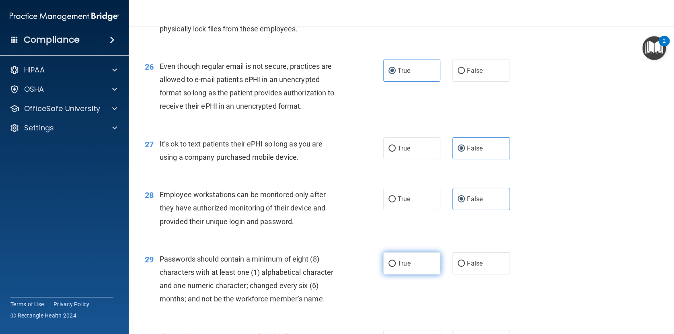
radio input "true"
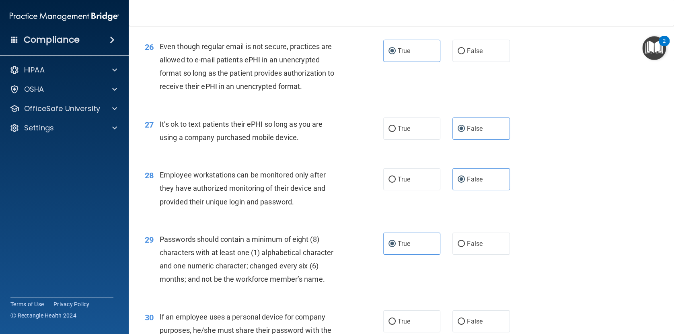
scroll to position [1767, 0]
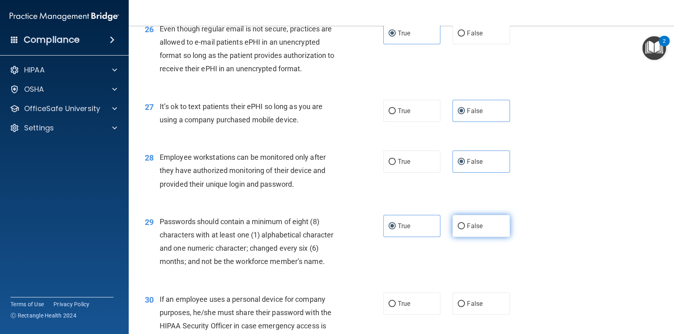
click at [482, 237] on label "False" at bounding box center [480, 226] width 57 height 22
click at [465, 229] on input "False" at bounding box center [461, 226] width 7 height 6
radio input "true"
click at [417, 237] on label "True" at bounding box center [411, 226] width 57 height 22
click at [396, 229] on input "True" at bounding box center [391, 226] width 7 height 6
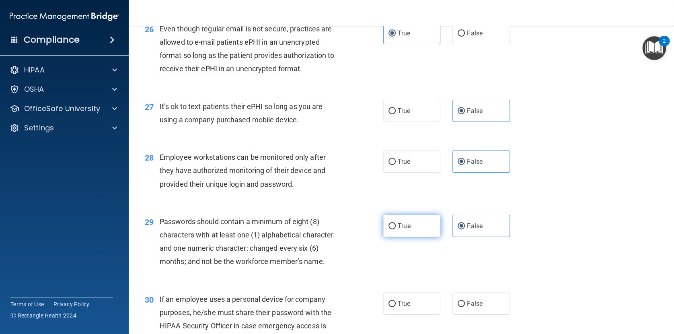
radio input "true"
radio input "false"
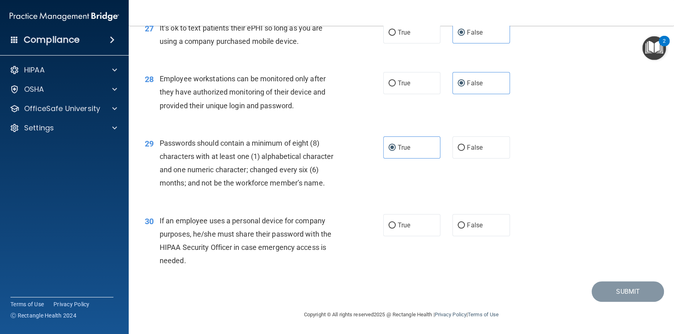
scroll to position [1880, 0]
click at [472, 236] on label "False" at bounding box center [480, 225] width 57 height 22
click at [465, 228] on input "False" at bounding box center [461, 225] width 7 height 6
radio input "true"
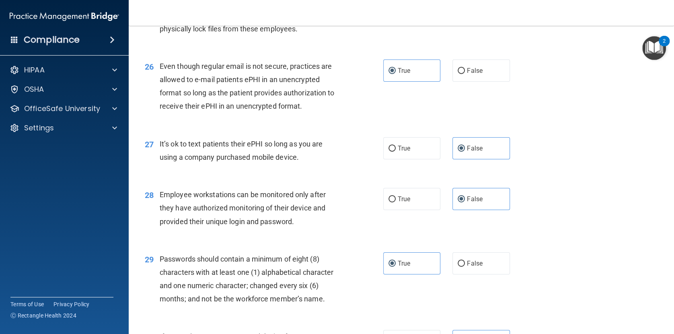
scroll to position [1899, 0]
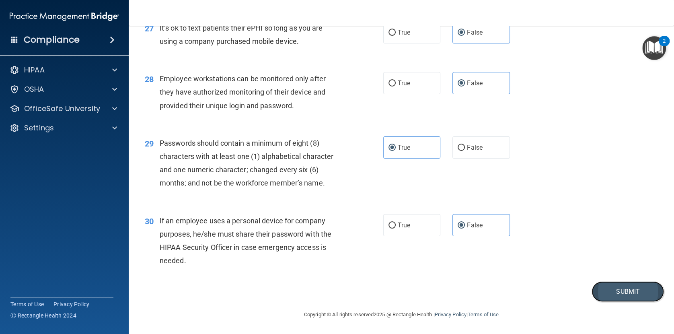
click at [619, 290] on button "Submit" at bounding box center [628, 291] width 72 height 21
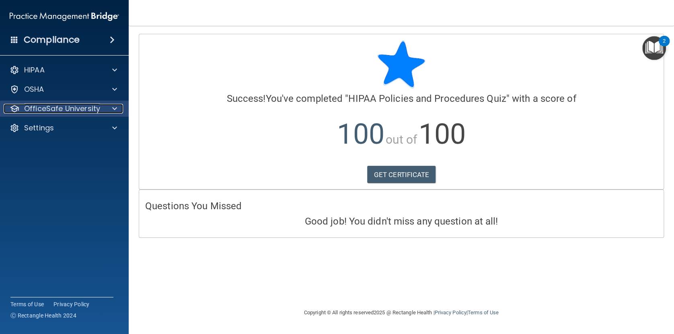
click at [89, 109] on p "OfficeSafe University" at bounding box center [62, 109] width 76 height 10
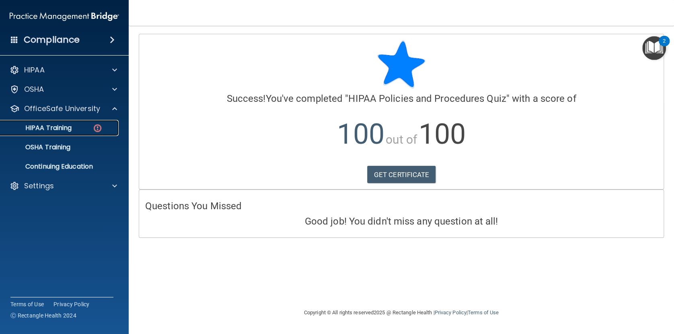
click at [72, 130] on p "HIPAA Training" at bounding box center [38, 128] width 66 height 8
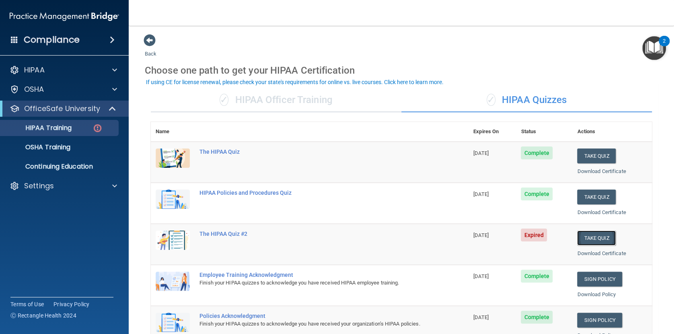
click at [587, 235] on button "Take Quiz" at bounding box center [596, 237] width 39 height 15
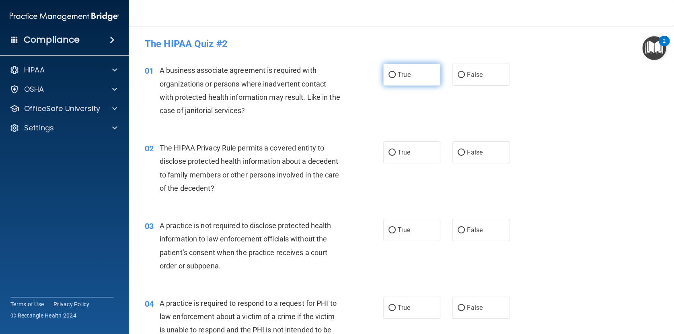
click at [391, 73] on input "True" at bounding box center [391, 75] width 7 height 6
radio input "true"
click at [391, 155] on input "True" at bounding box center [391, 153] width 7 height 6
radio input "true"
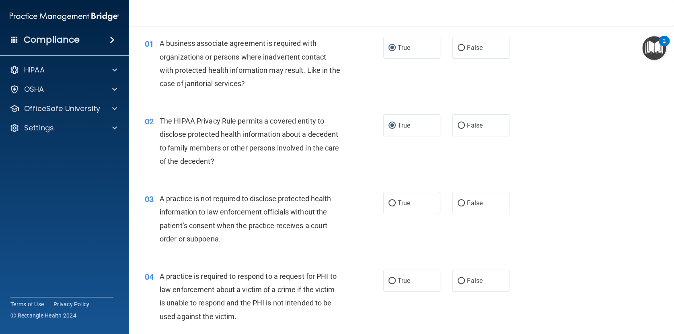
scroll to position [37, 0]
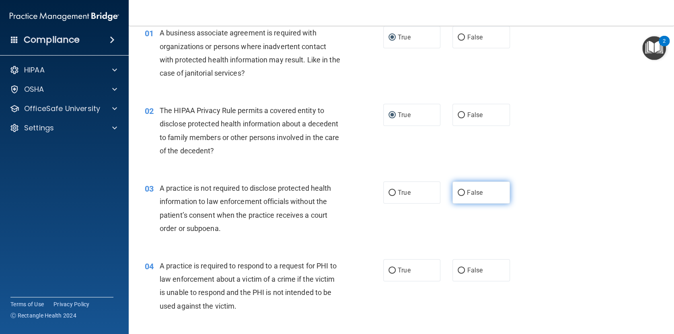
click at [464, 191] on input "False" at bounding box center [461, 193] width 7 height 6
radio input "true"
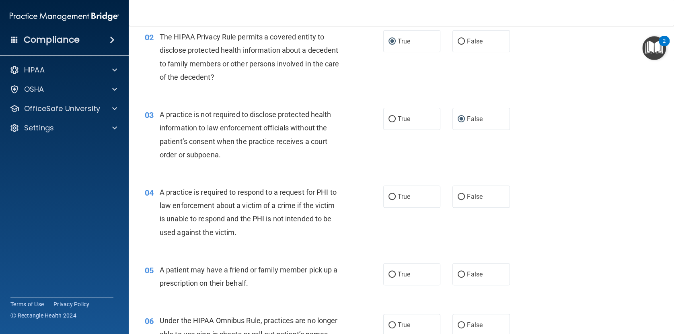
scroll to position [150, 0]
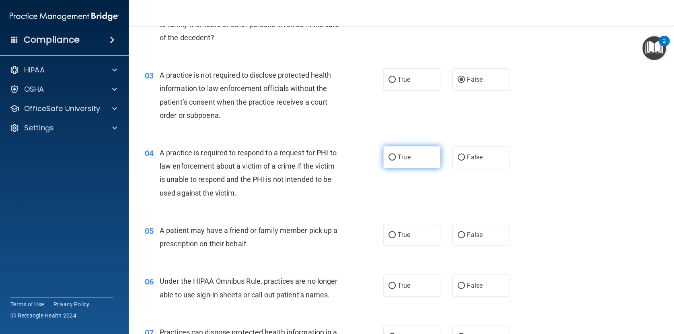
click at [391, 158] on input "True" at bounding box center [391, 157] width 7 height 6
radio input "true"
click at [391, 236] on input "True" at bounding box center [391, 235] width 7 height 6
radio input "true"
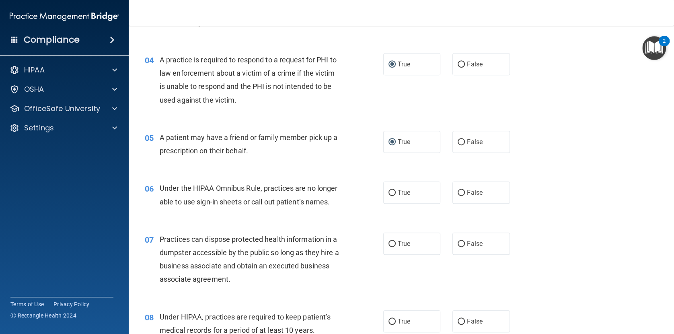
scroll to position [263, 0]
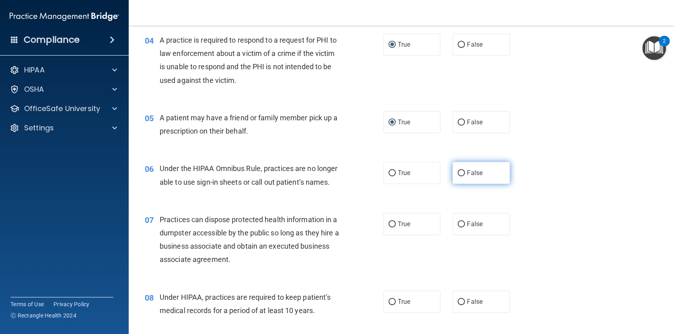
click at [470, 175] on span "False" at bounding box center [475, 173] width 16 height 8
click at [465, 175] on input "False" at bounding box center [461, 173] width 7 height 6
radio input "true"
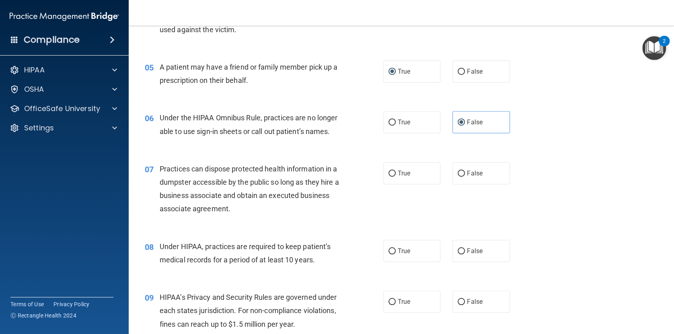
scroll to position [338, 0]
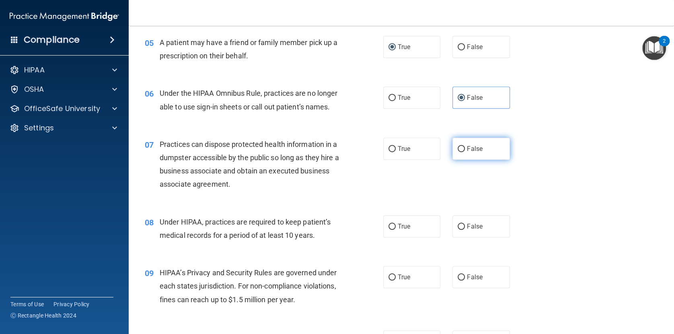
click at [470, 160] on label "False" at bounding box center [480, 149] width 57 height 22
click at [465, 152] on input "False" at bounding box center [461, 149] width 7 height 6
radio input "true"
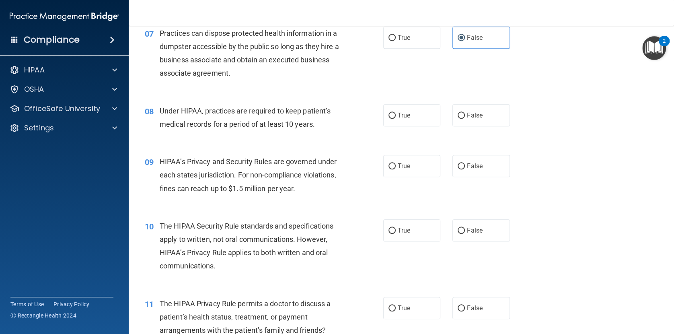
scroll to position [451, 0]
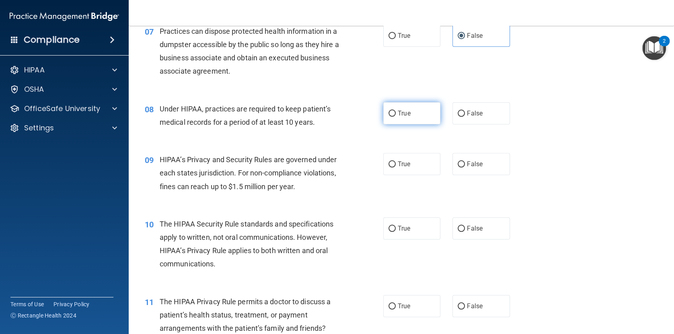
click at [401, 117] on span "True" at bounding box center [404, 113] width 12 height 8
click at [396, 117] on input "True" at bounding box center [391, 114] width 7 height 6
radio input "true"
click at [397, 175] on label "True" at bounding box center [411, 164] width 57 height 22
click at [396, 167] on input "True" at bounding box center [391, 164] width 7 height 6
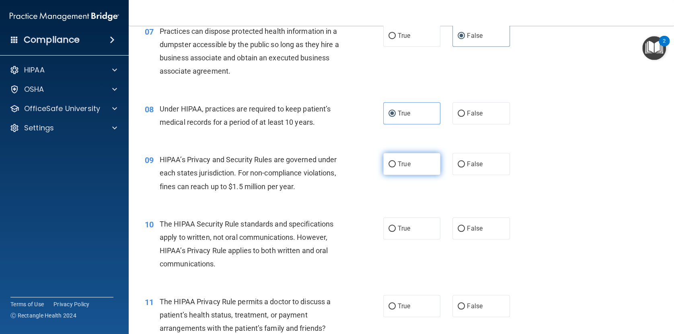
radio input "true"
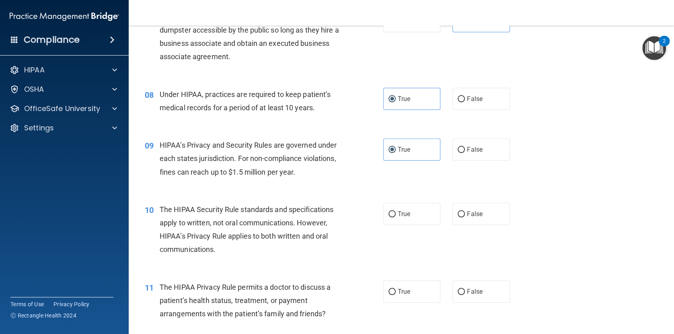
scroll to position [489, 0]
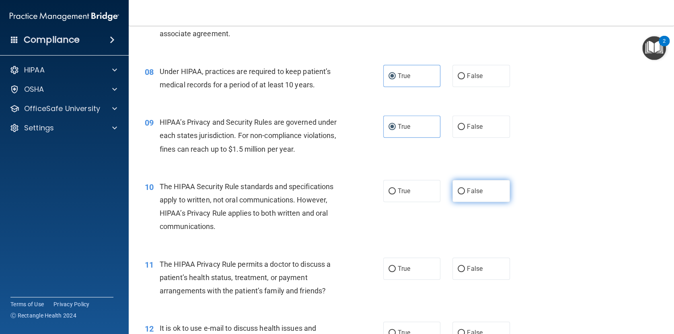
click at [463, 194] on input "False" at bounding box center [461, 191] width 7 height 6
radio input "true"
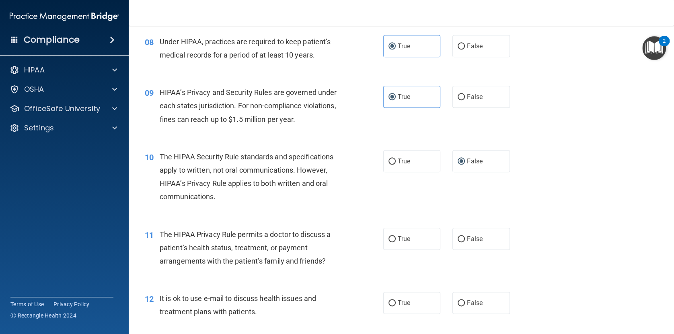
scroll to position [526, 0]
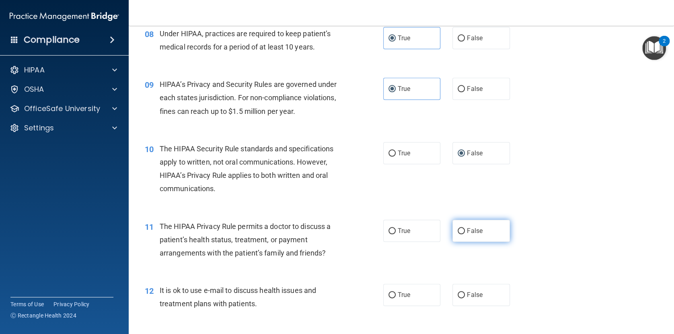
click at [476, 234] on span "False" at bounding box center [475, 231] width 16 height 8
click at [465, 234] on input "False" at bounding box center [461, 231] width 7 height 6
radio input "true"
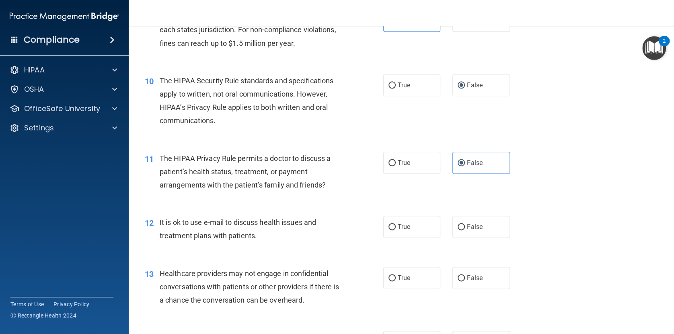
scroll to position [602, 0]
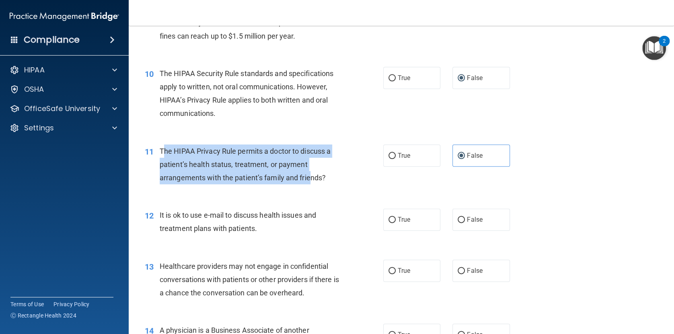
drag, startPoint x: 163, startPoint y: 165, endPoint x: 316, endPoint y: 196, distance: 156.7
click at [316, 185] on div "The HIPAA Privacy Rule permits a doctor to discuss a patient’s health status, t…" at bounding box center [254, 164] width 188 height 40
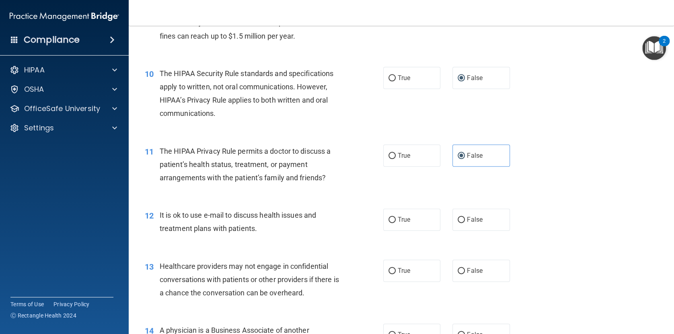
click at [163, 163] on span "The HIPAA Privacy Rule permits a doctor to discuss a patient’s health status, t…" at bounding box center [245, 164] width 171 height 35
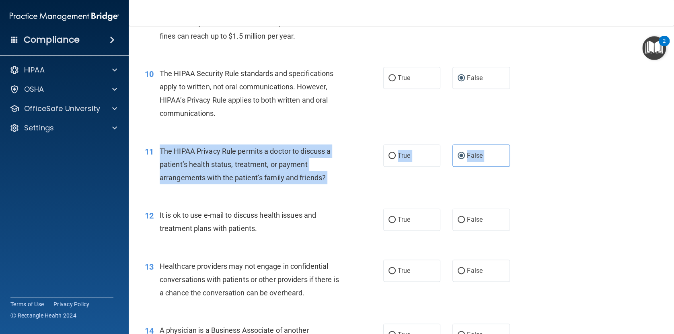
drag, startPoint x: 159, startPoint y: 163, endPoint x: 313, endPoint y: 202, distance: 158.5
click at [313, 199] on div "11 The HIPAA Privacy Rule permits a doctor to discuss a patient’s health status…" at bounding box center [401, 166] width 525 height 64
click at [326, 182] on span "The HIPAA Privacy Rule permits a doctor to discuss a patient’s health status, t…" at bounding box center [245, 164] width 171 height 35
drag, startPoint x: 164, startPoint y: 164, endPoint x: 330, endPoint y: 191, distance: 168.6
click at [330, 182] on span "The HIPAA Privacy Rule permits a doctor to discuss a patient’s health status, t…" at bounding box center [245, 164] width 171 height 35
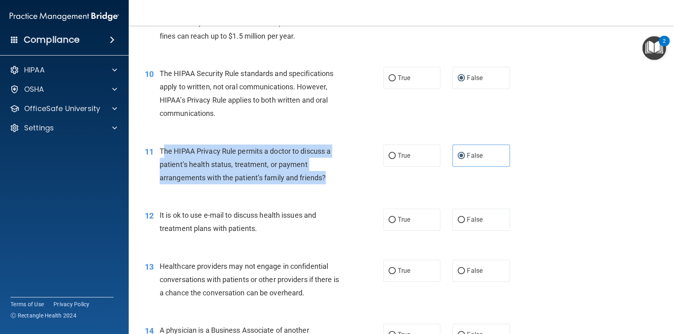
copy span "he HIPAA Privacy Rule permits a doctor to discuss a patient’s health status, tr…"
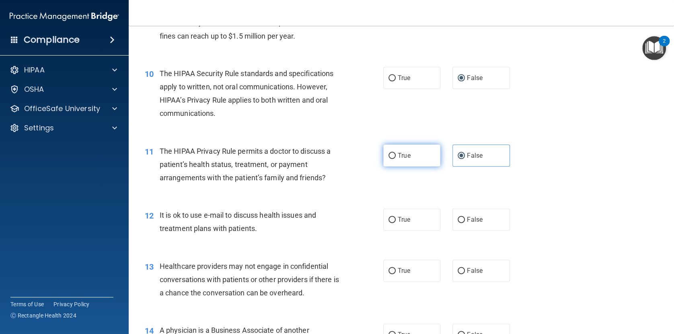
click at [400, 166] on label "True" at bounding box center [411, 155] width 57 height 22
click at [396, 159] on input "True" at bounding box center [391, 156] width 7 height 6
radio input "true"
radio input "false"
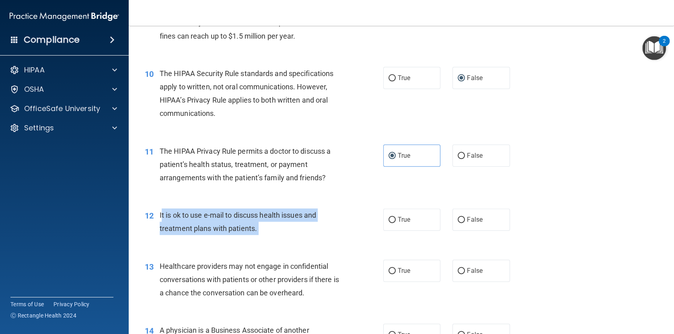
drag, startPoint x: 161, startPoint y: 227, endPoint x: 252, endPoint y: 250, distance: 93.8
click at [252, 239] on div "12 It is ok to use e-mail to discuss health issues and treatment plans with pat…" at bounding box center [264, 223] width 263 height 31
copy div "t is ok to use e-mail to discuss health issues and treatment plans with patient…"
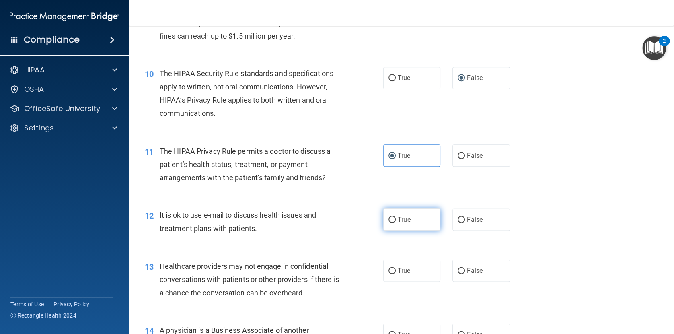
click at [396, 230] on label "True" at bounding box center [411, 219] width 57 height 22
click at [396, 223] on input "True" at bounding box center [391, 220] width 7 height 6
radio input "true"
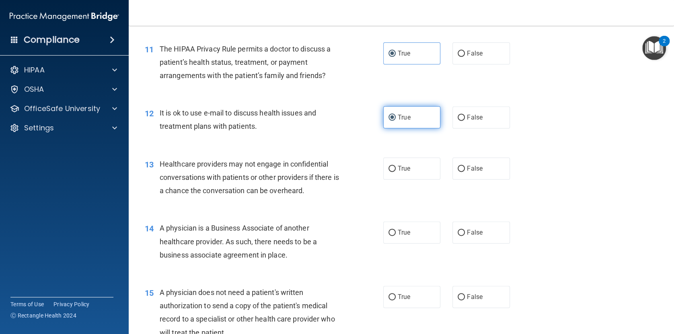
scroll to position [714, 0]
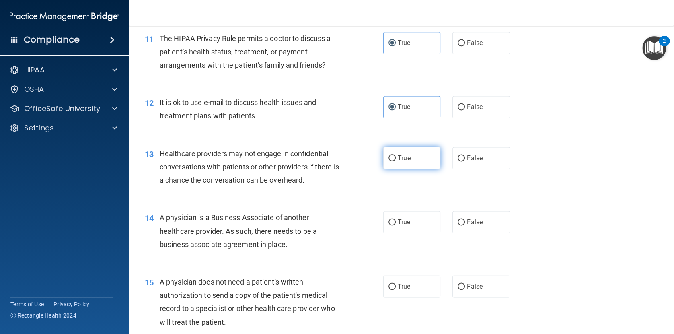
click at [395, 161] on input "True" at bounding box center [391, 158] width 7 height 6
radio input "true"
drag, startPoint x: 160, startPoint y: 233, endPoint x: 308, endPoint y: 259, distance: 150.3
click at [308, 251] on div "A physician is a Business Associate of another healthcare provider. As such, th…" at bounding box center [254, 231] width 188 height 40
copy span "A physician is a Business Associate of another healthcare provider. As such, th…"
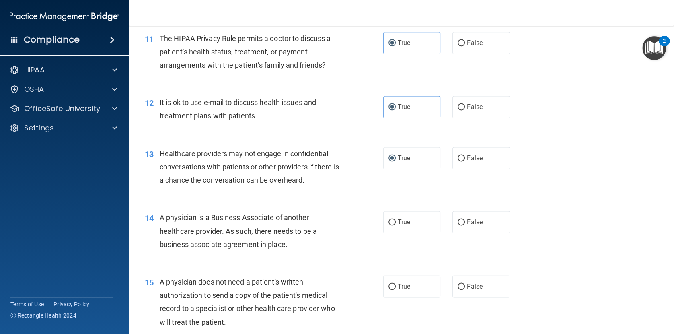
click at [353, 255] on div "14 A physician is a Business Associate of another healthcare provider. As such,…" at bounding box center [264, 233] width 263 height 44
click at [465, 225] on input "False" at bounding box center [461, 222] width 7 height 6
radio input "true"
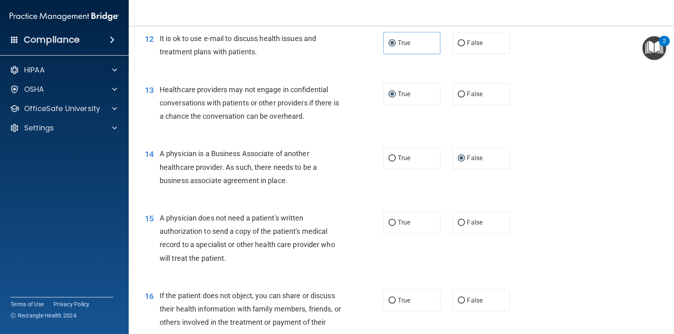
scroll to position [789, 0]
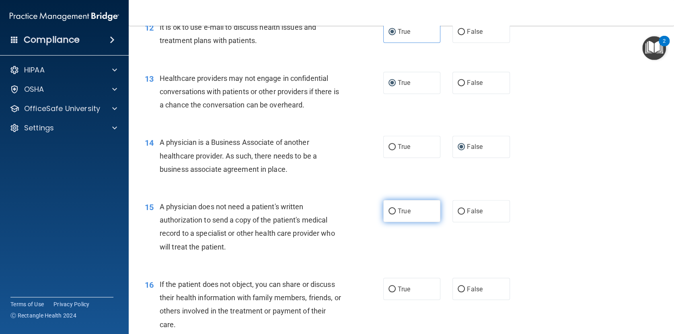
click at [414, 222] on label "True" at bounding box center [411, 211] width 57 height 22
click at [396, 214] on input "True" at bounding box center [391, 211] width 7 height 6
radio input "true"
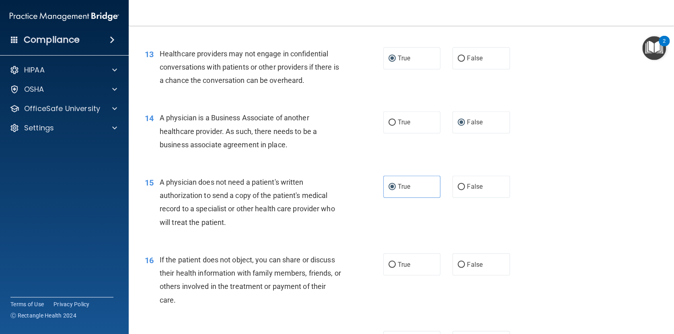
scroll to position [827, 0]
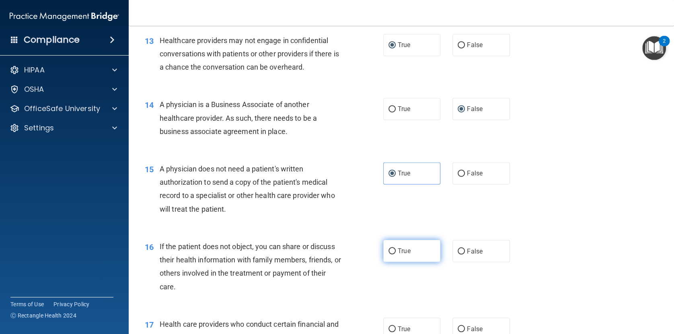
click at [401, 255] on span "True" at bounding box center [404, 251] width 12 height 8
click at [396, 254] on input "True" at bounding box center [391, 251] width 7 height 6
radio input "true"
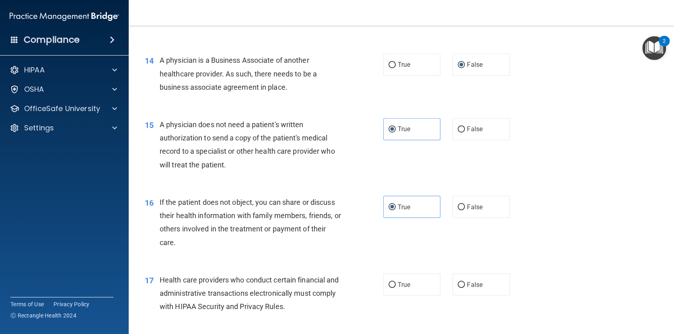
scroll to position [940, 0]
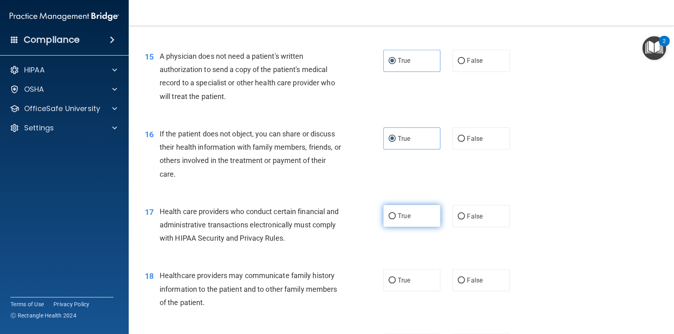
click at [403, 220] on span "True" at bounding box center [404, 216] width 12 height 8
click at [396, 219] on input "True" at bounding box center [391, 216] width 7 height 6
radio input "true"
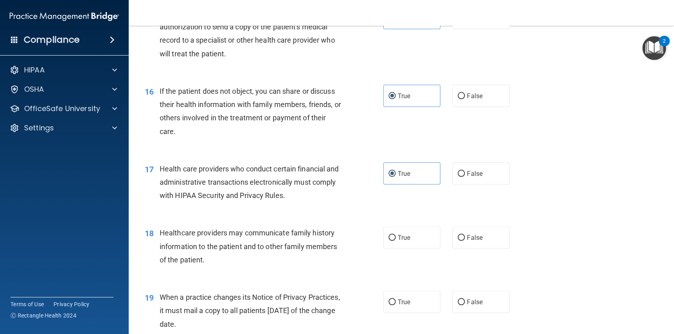
scroll to position [1015, 0]
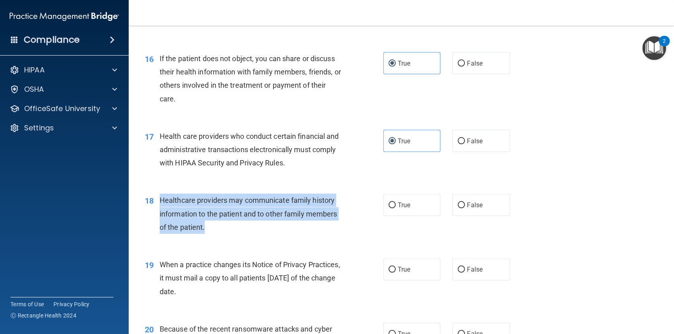
drag, startPoint x: 160, startPoint y: 215, endPoint x: 244, endPoint y: 236, distance: 85.8
click at [244, 234] on div "Healthcare providers may communicate family history information to the patient …" at bounding box center [254, 213] width 188 height 40
copy span "Healthcare providers may communicate family history information to the patient …"
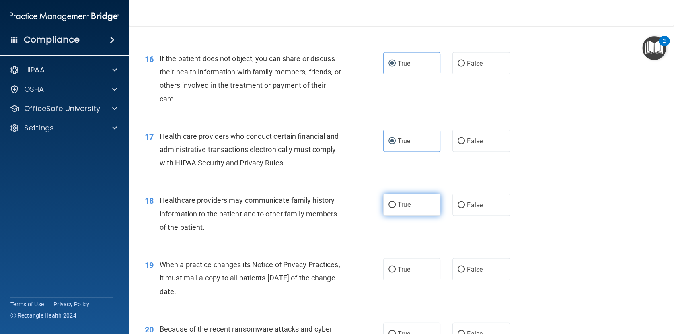
click at [401, 208] on span "True" at bounding box center [404, 205] width 12 height 8
click at [396, 208] on input "True" at bounding box center [391, 205] width 7 height 6
radio input "true"
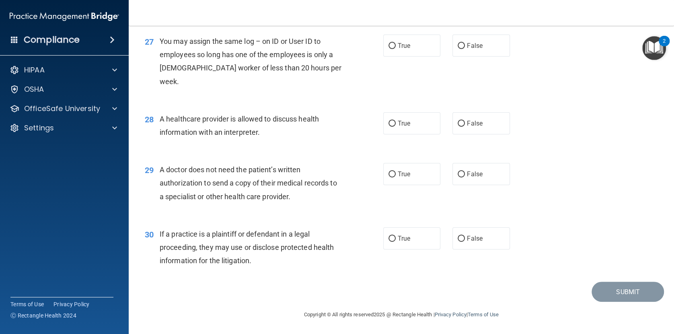
scroll to position [1538, 0]
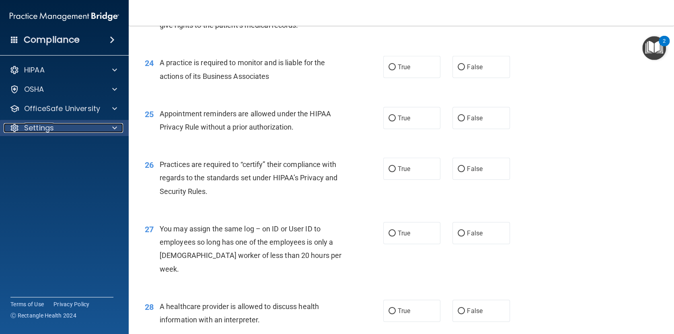
click at [78, 131] on div "Settings" at bounding box center [54, 128] width 100 height 10
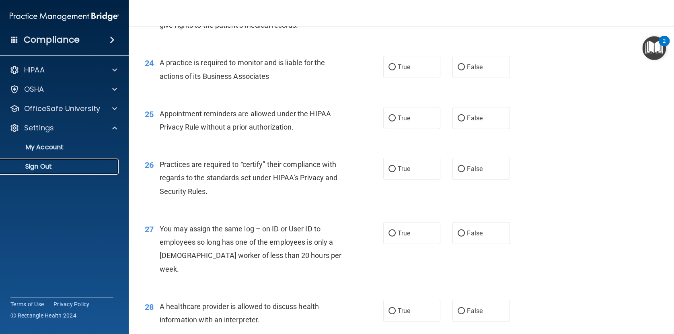
click at [61, 167] on p "Sign Out" at bounding box center [60, 166] width 110 height 8
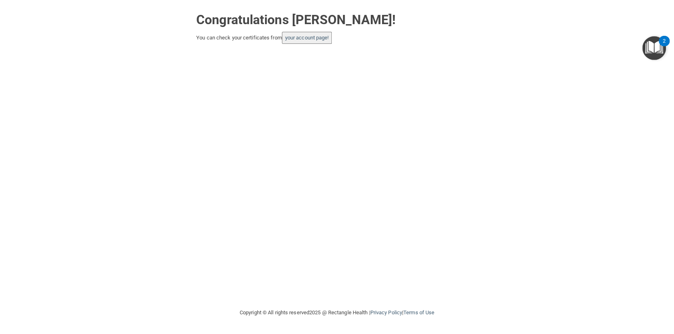
click at [284, 51] on div "Congratulations [PERSON_NAME]! You can check your certificates from your accoun…" at bounding box center [337, 154] width 642 height 292
click at [315, 38] on link "your account page!" at bounding box center [307, 38] width 44 height 6
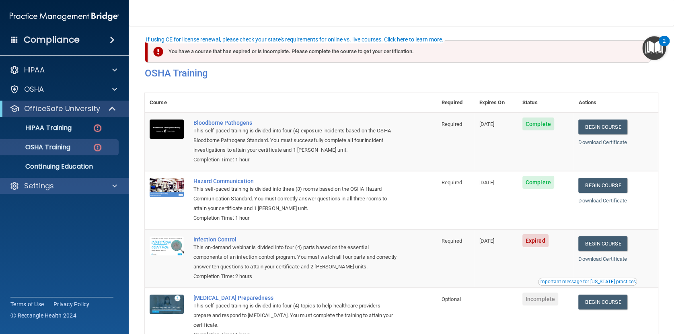
scroll to position [47, 0]
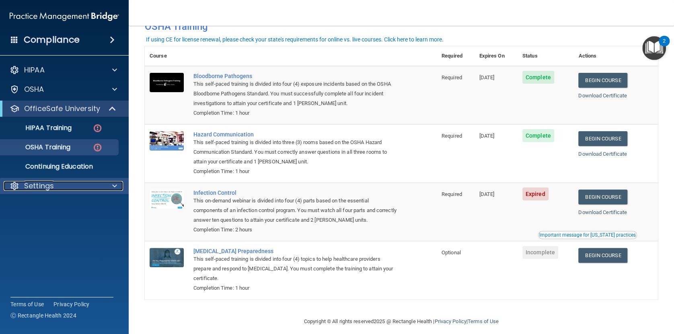
click at [51, 186] on p "Settings" at bounding box center [39, 186] width 30 height 10
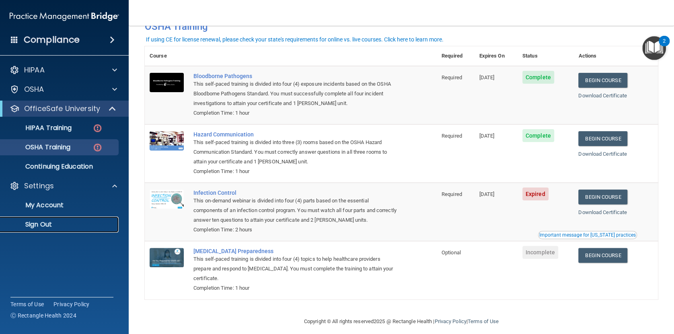
click at [40, 226] on p "Sign Out" at bounding box center [60, 224] width 110 height 8
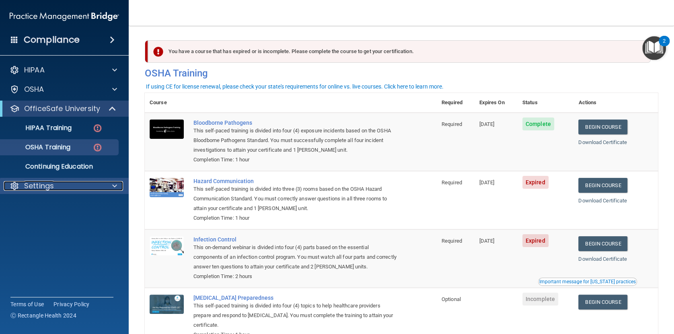
click at [37, 187] on p "Settings" at bounding box center [39, 186] width 30 height 10
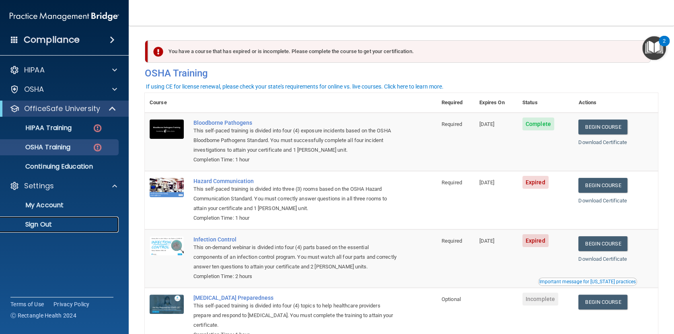
click at [50, 219] on link "Sign Out" at bounding box center [55, 224] width 127 height 16
